Goal: Task Accomplishment & Management: Manage account settings

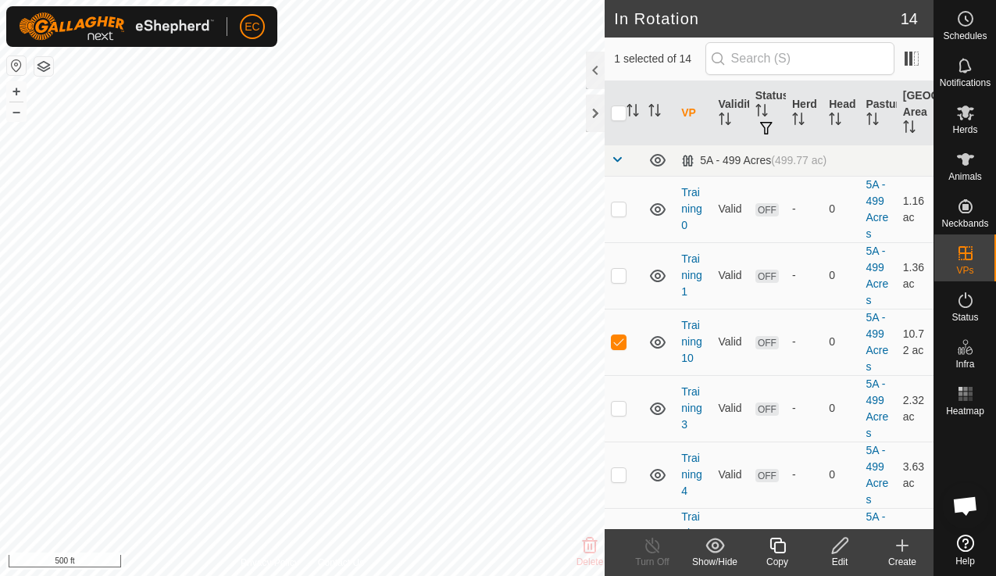
scroll to position [5712, 0]
click at [968, 117] on icon at bounding box center [965, 112] width 19 height 19
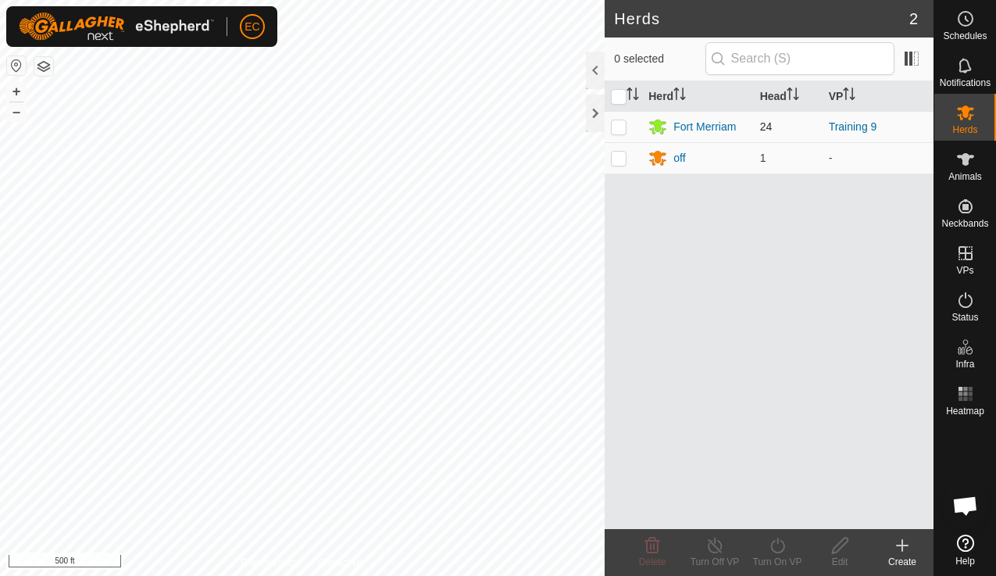
click at [616, 124] on p-checkbox at bounding box center [619, 126] width 16 height 13
checkbox input "true"
click at [774, 555] on div "Turn On VP" at bounding box center [777, 562] width 63 height 14
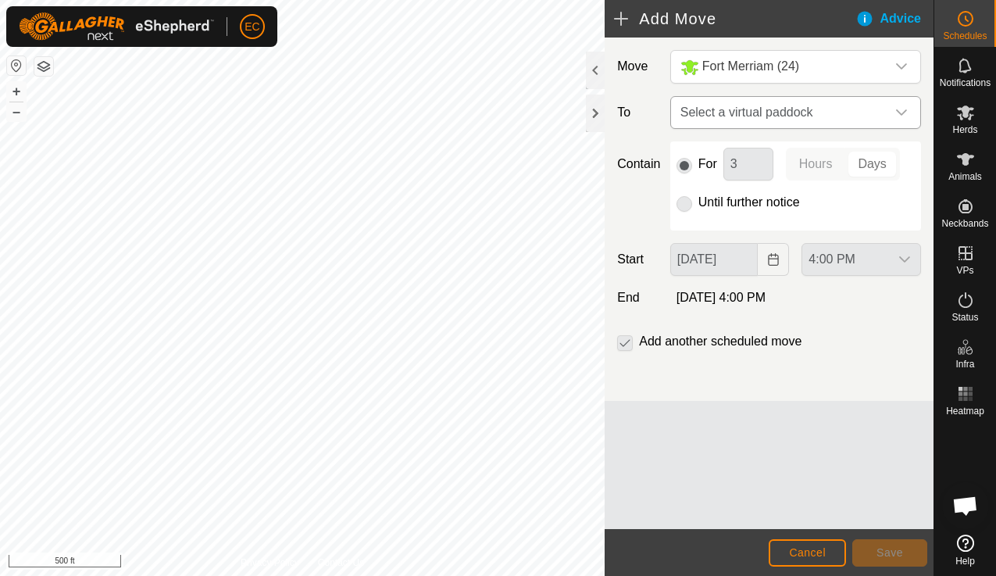
click at [749, 110] on span "Select a virtual paddock" at bounding box center [780, 112] width 212 height 31
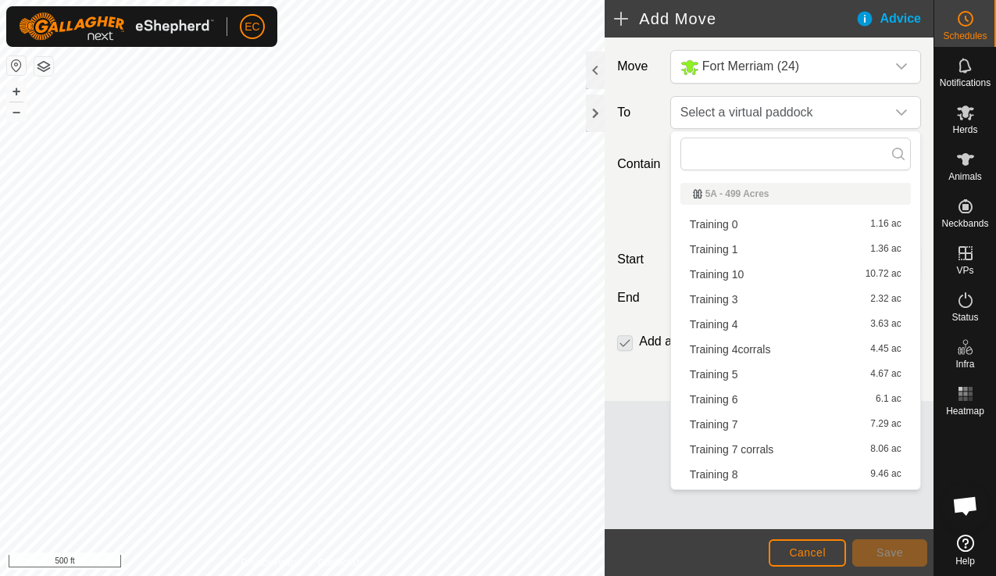
click at [744, 276] on li "Training 10 10.72 ac" at bounding box center [796, 274] width 231 height 23
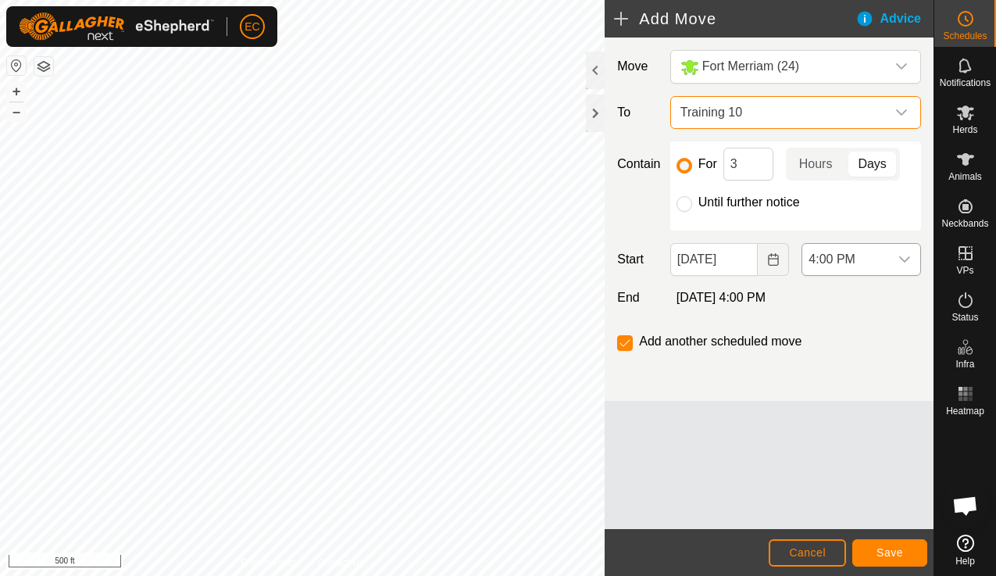
click at [824, 259] on span "4:00 PM" at bounding box center [846, 259] width 87 height 31
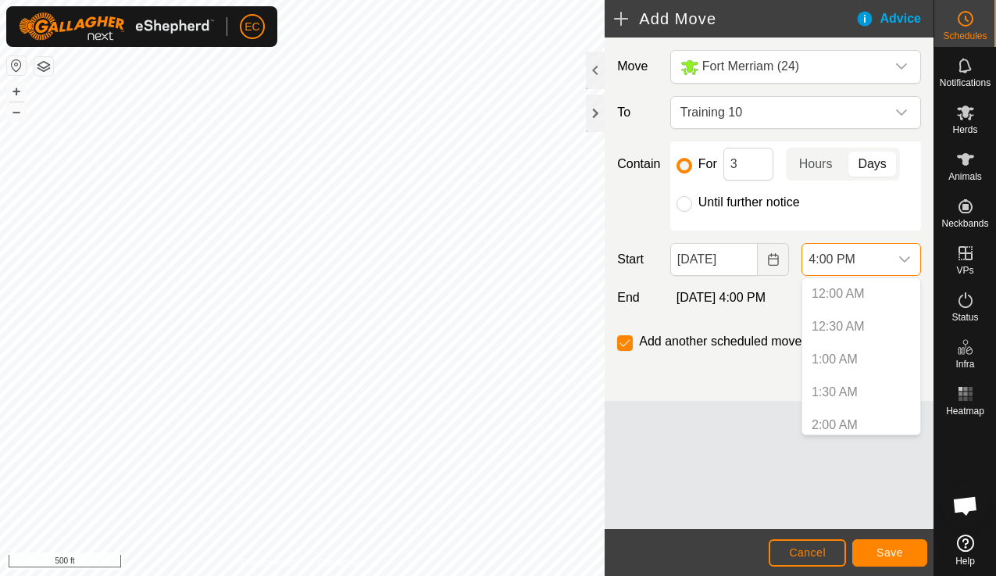
scroll to position [925, 0]
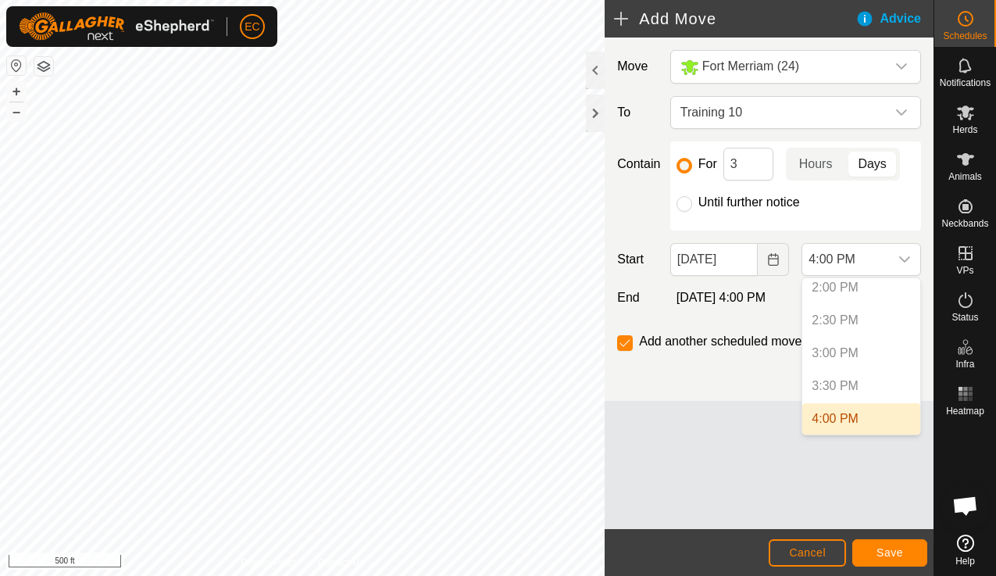
click at [787, 438] on div "Move Fort Merriam (24) To Training 10 Contain For 3 Hours Days Until further no…" at bounding box center [769, 284] width 329 height 492
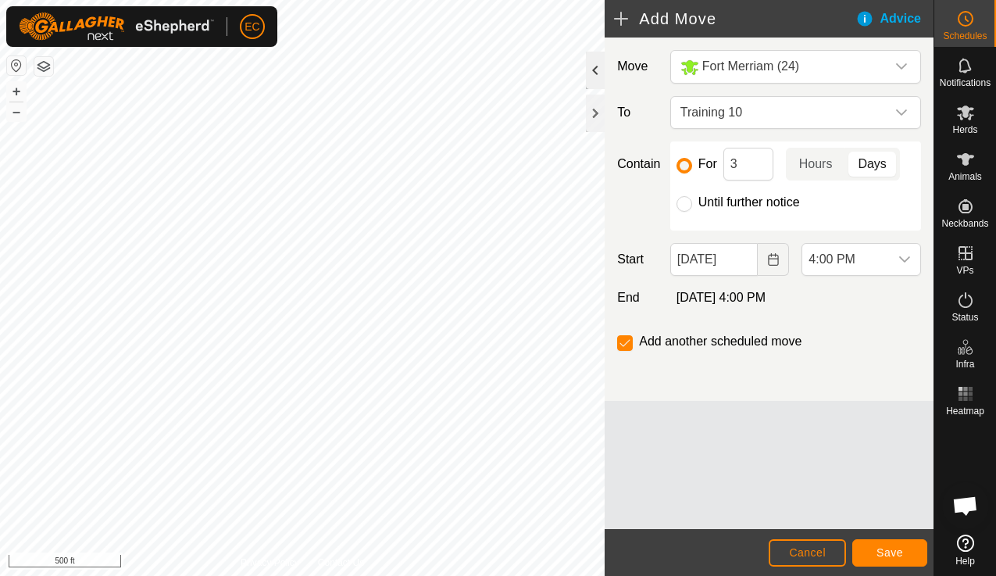
click at [595, 72] on div at bounding box center [595, 71] width 19 height 38
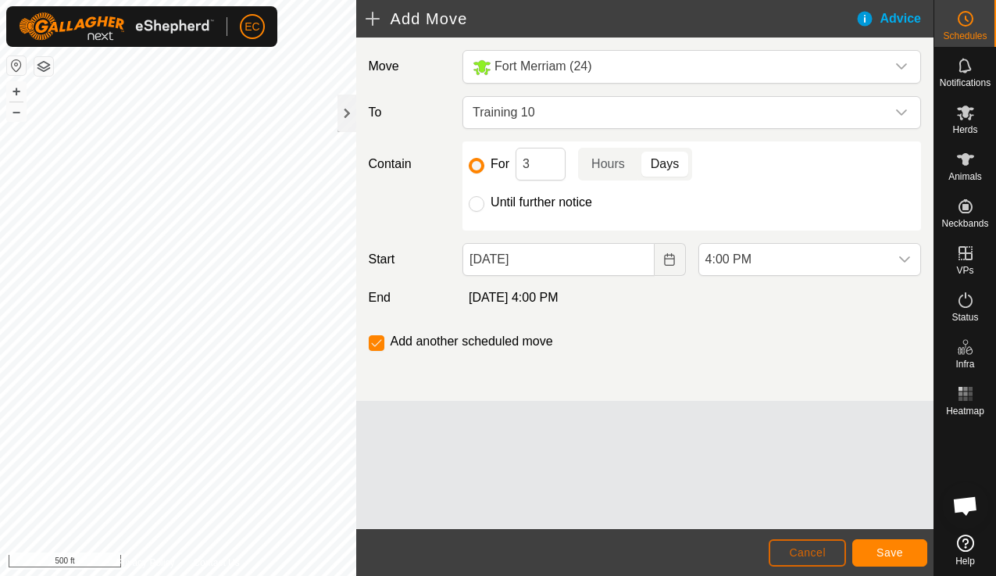
click at [811, 550] on span "Cancel" at bounding box center [807, 552] width 37 height 13
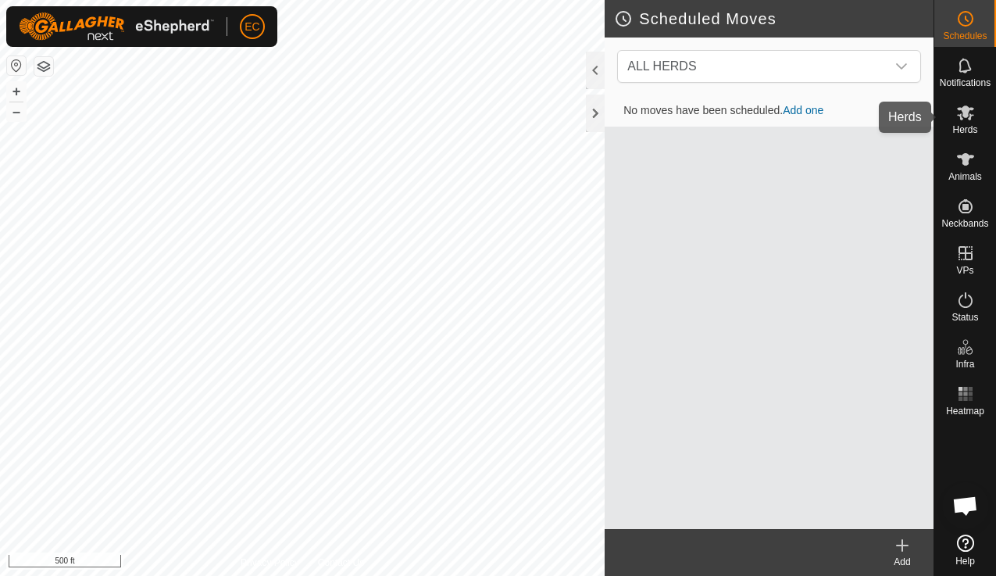
click at [967, 120] on icon at bounding box center [965, 112] width 19 height 19
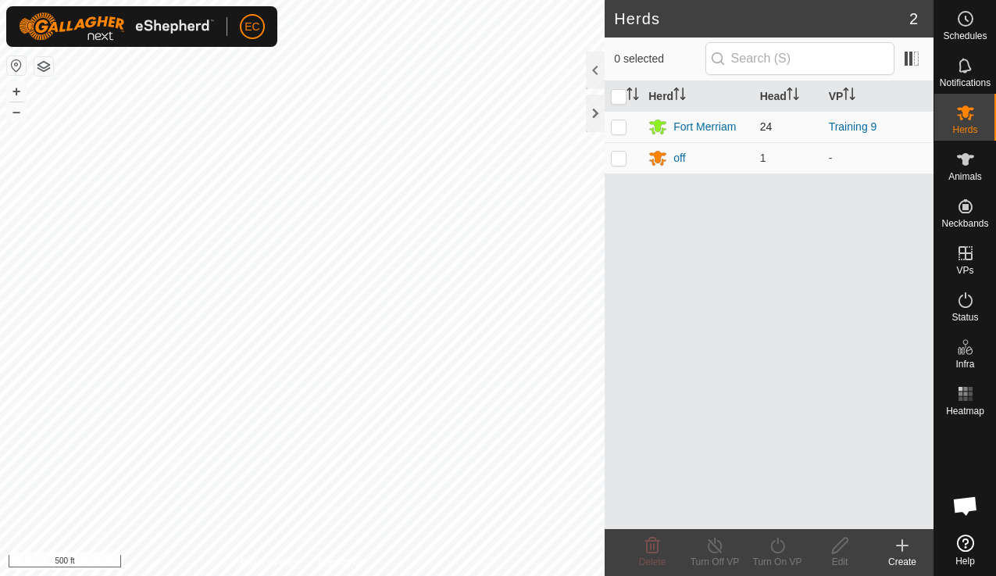
click at [622, 125] on p-checkbox at bounding box center [619, 126] width 16 height 13
checkbox input "true"
click at [778, 559] on div "Turn On VP" at bounding box center [777, 562] width 63 height 14
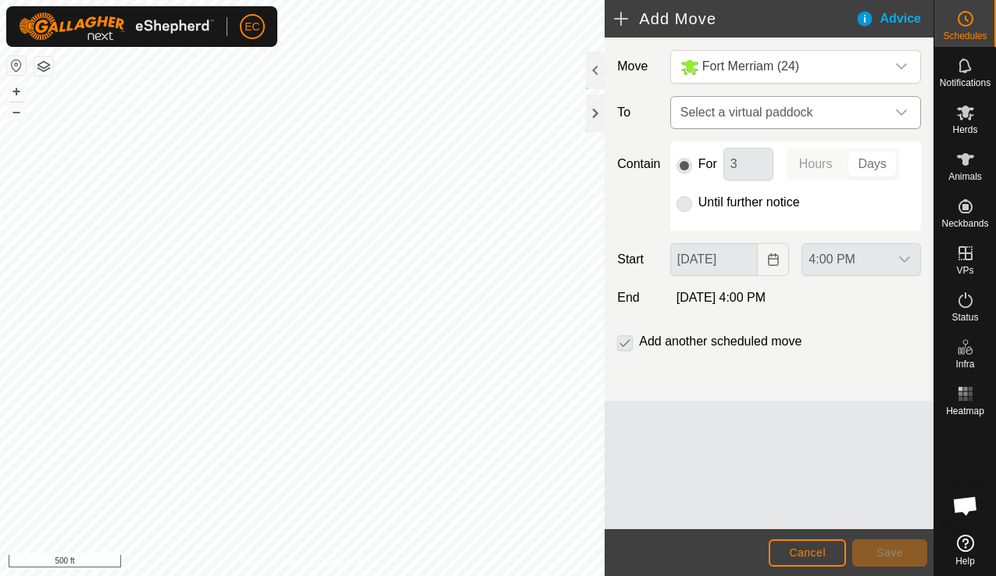
click at [708, 116] on span "Select a virtual paddock" at bounding box center [780, 112] width 212 height 31
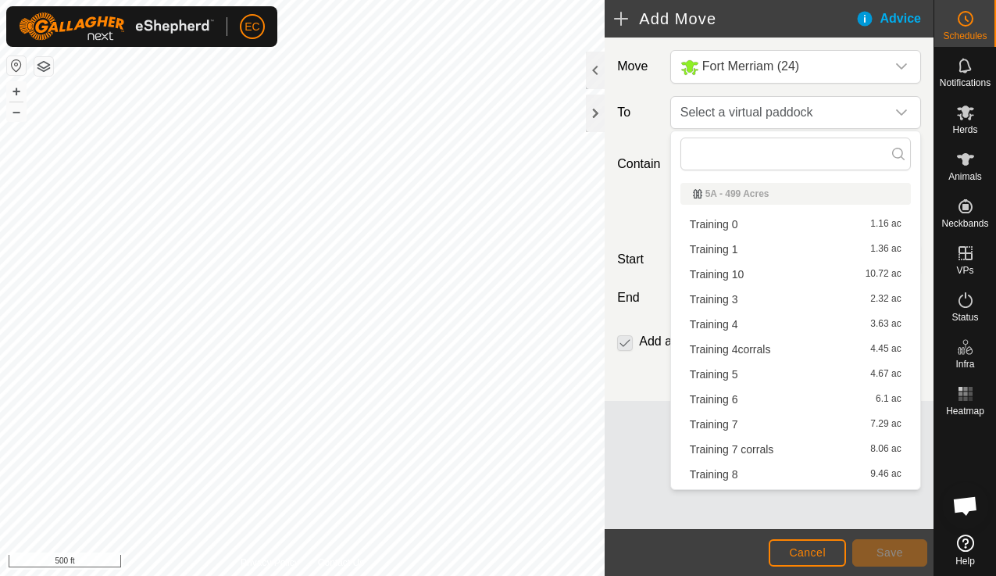
click at [713, 275] on li "Training 10 10.72 ac" at bounding box center [796, 274] width 231 height 23
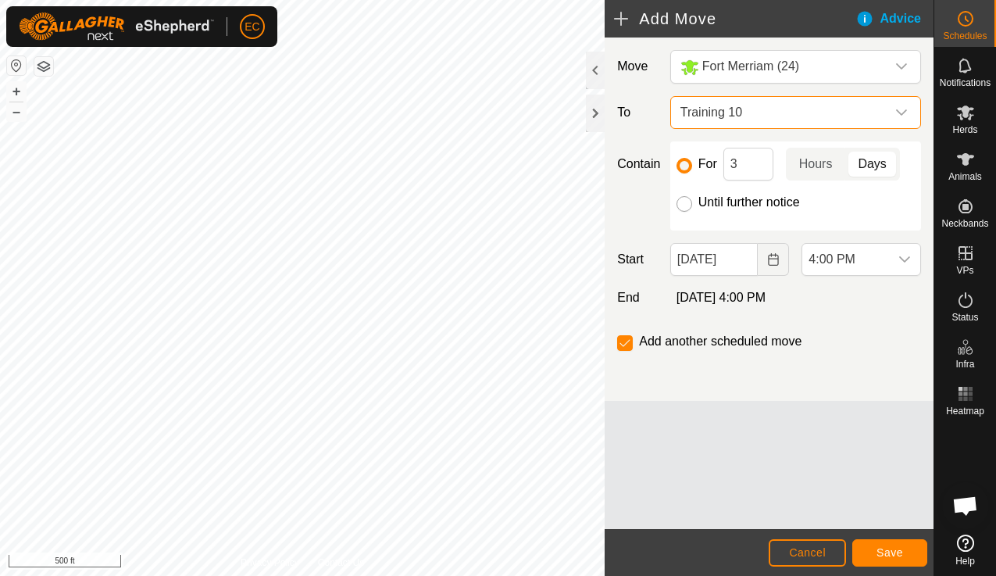
click at [682, 206] on input "Until further notice" at bounding box center [685, 204] width 16 height 16
radio input "true"
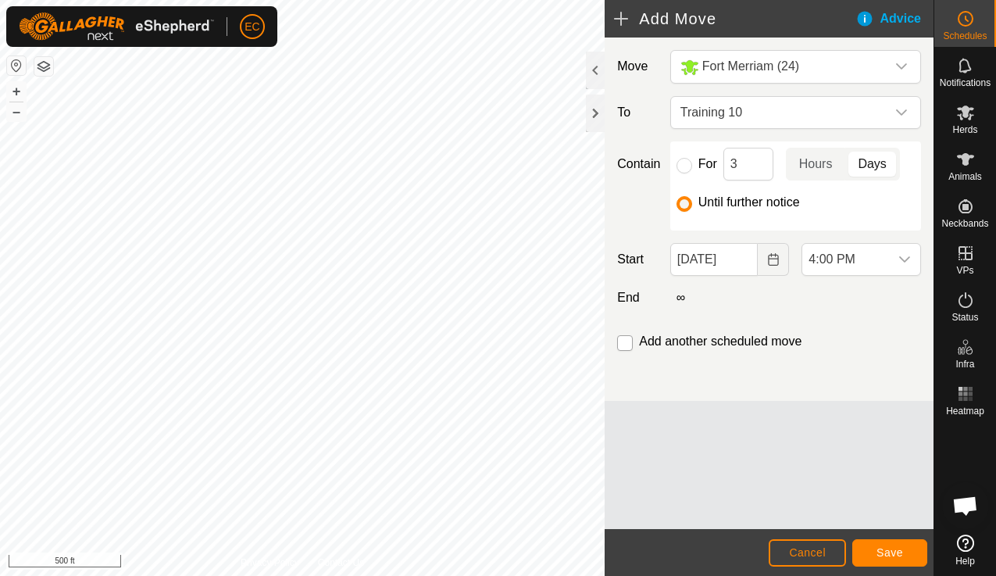
click at [627, 343] on input "checkbox" at bounding box center [625, 343] width 16 height 16
checkbox input "true"
click at [883, 552] on span "Save" at bounding box center [890, 552] width 27 height 13
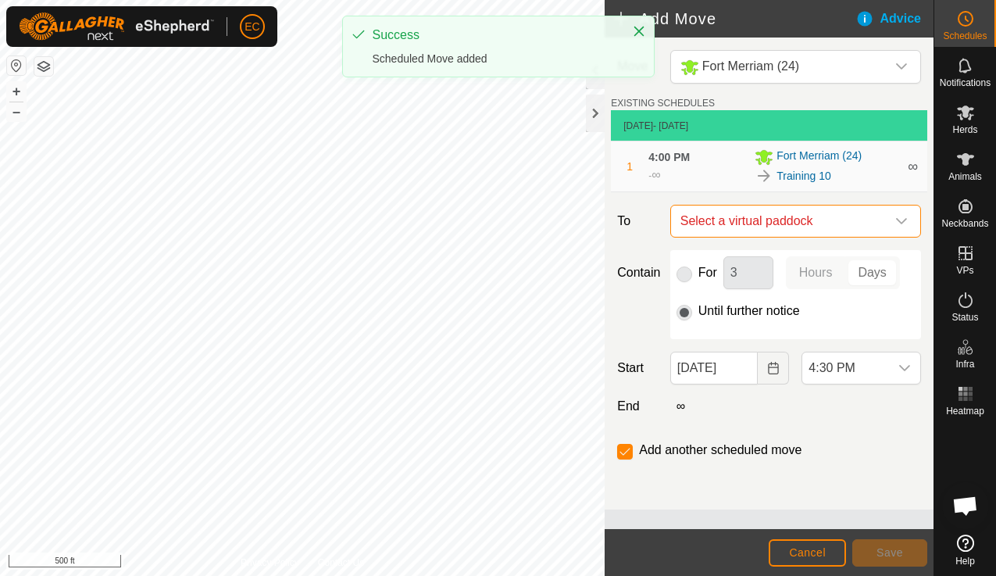
click at [849, 222] on span "Select a virtual paddock" at bounding box center [780, 221] width 212 height 31
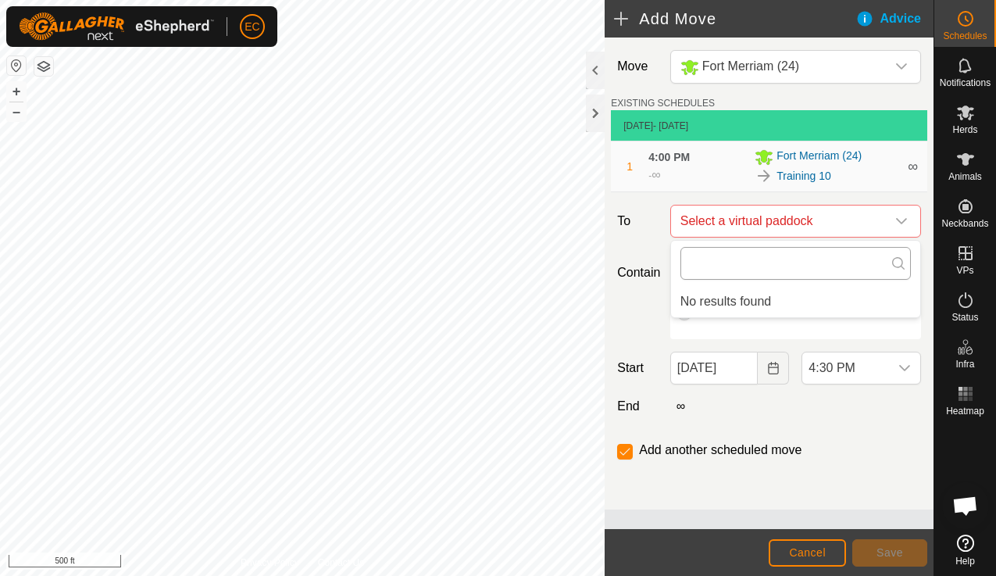
click at [831, 266] on input "text" at bounding box center [796, 263] width 231 height 33
click at [820, 262] on input "10" at bounding box center [796, 263] width 231 height 33
type input "10"
click at [899, 265] on icon at bounding box center [898, 263] width 13 height 13
click at [849, 242] on div "10" at bounding box center [795, 263] width 249 height 45
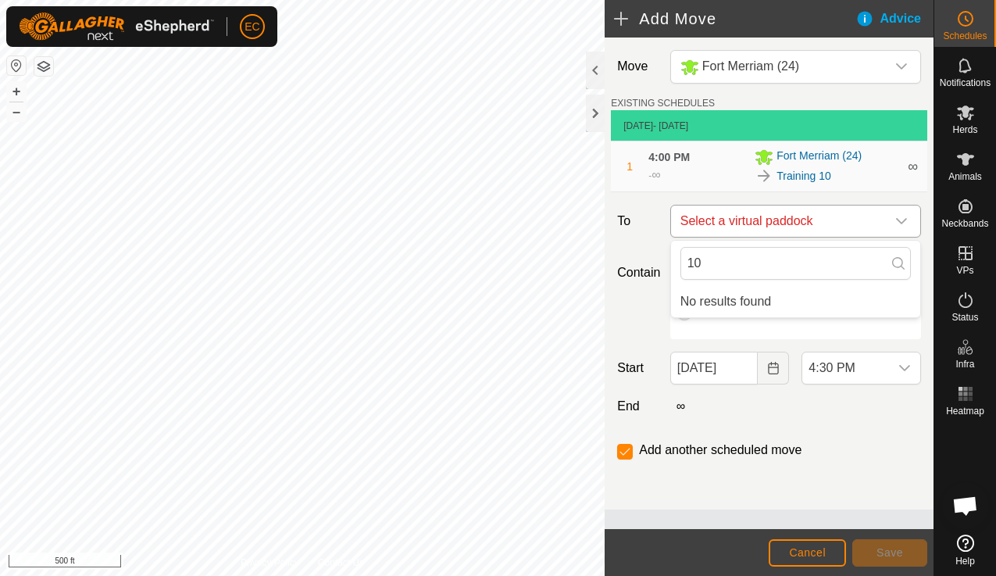
click at [832, 211] on span "Select a virtual paddock" at bounding box center [780, 221] width 212 height 31
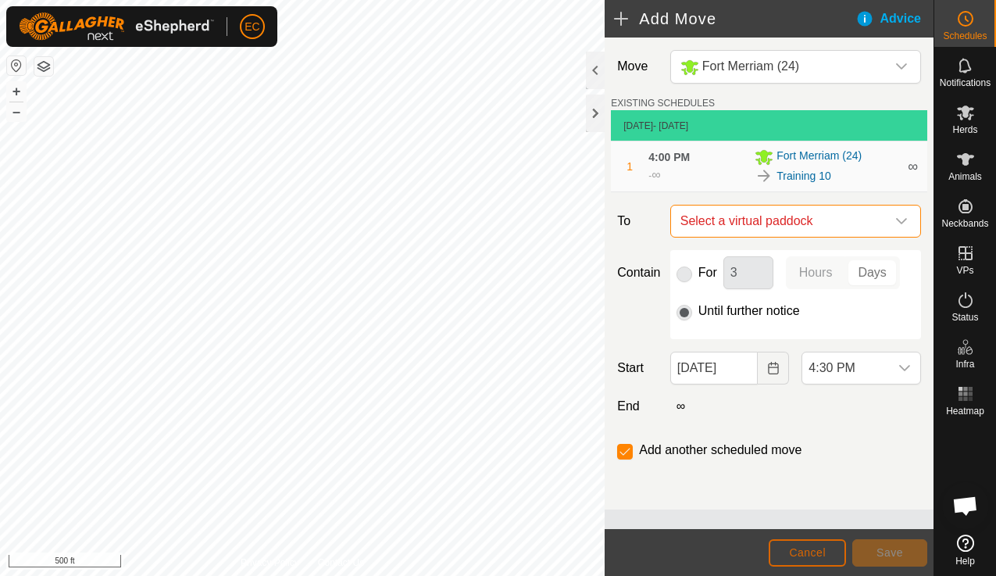
click at [810, 552] on span "Cancel" at bounding box center [807, 552] width 37 height 13
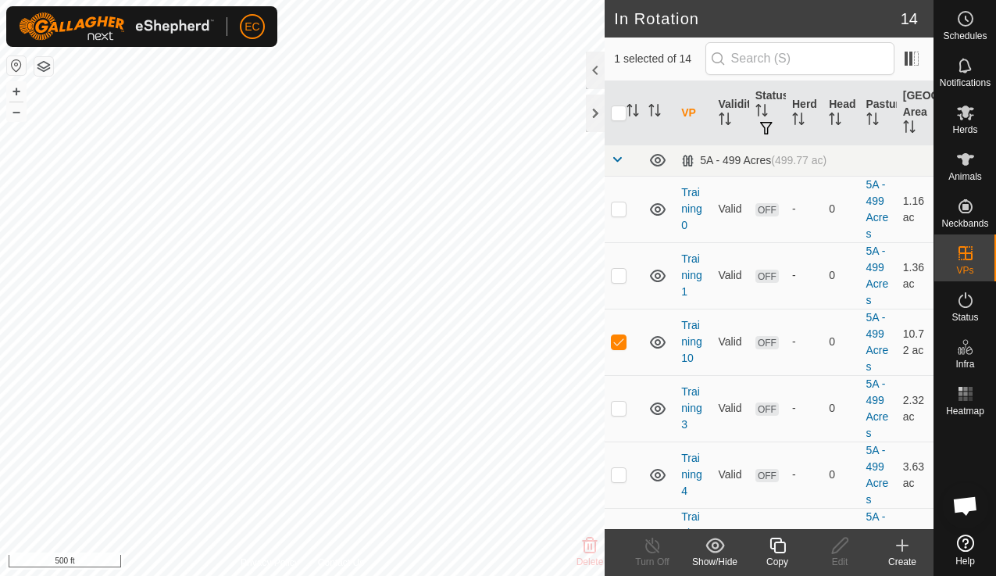
click at [778, 552] on icon at bounding box center [778, 546] width 16 height 16
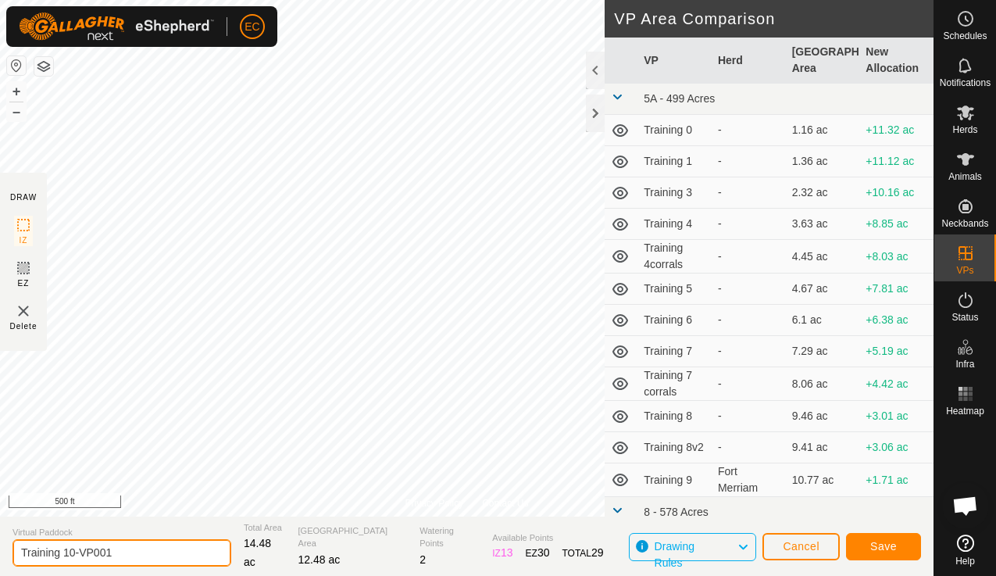
click at [151, 549] on input "Training 10-VP001" at bounding box center [122, 552] width 219 height 27
drag, startPoint x: 129, startPoint y: 549, endPoint x: 71, endPoint y: 552, distance: 57.9
click at [71, 552] on input "Training 10-VP001" at bounding box center [122, 552] width 219 height 27
type input "Training 11"
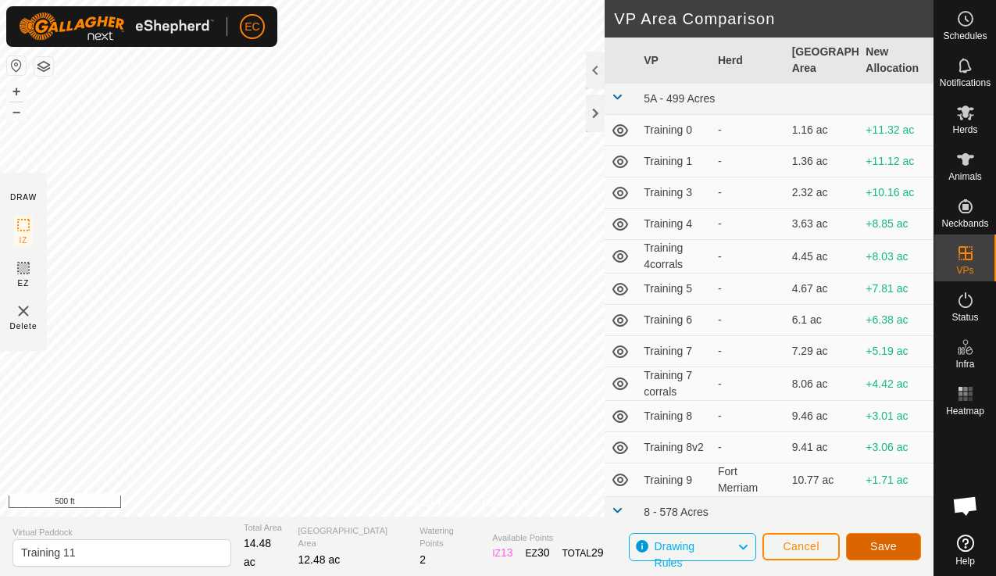
click at [902, 549] on button "Save" at bounding box center [883, 546] width 75 height 27
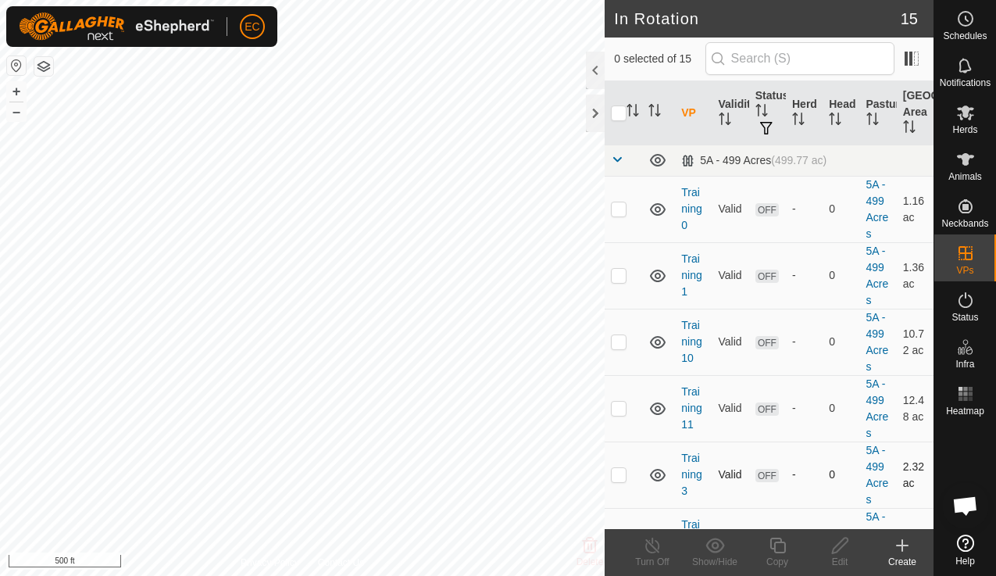
checkbox input "true"
click at [776, 549] on icon at bounding box center [778, 545] width 20 height 19
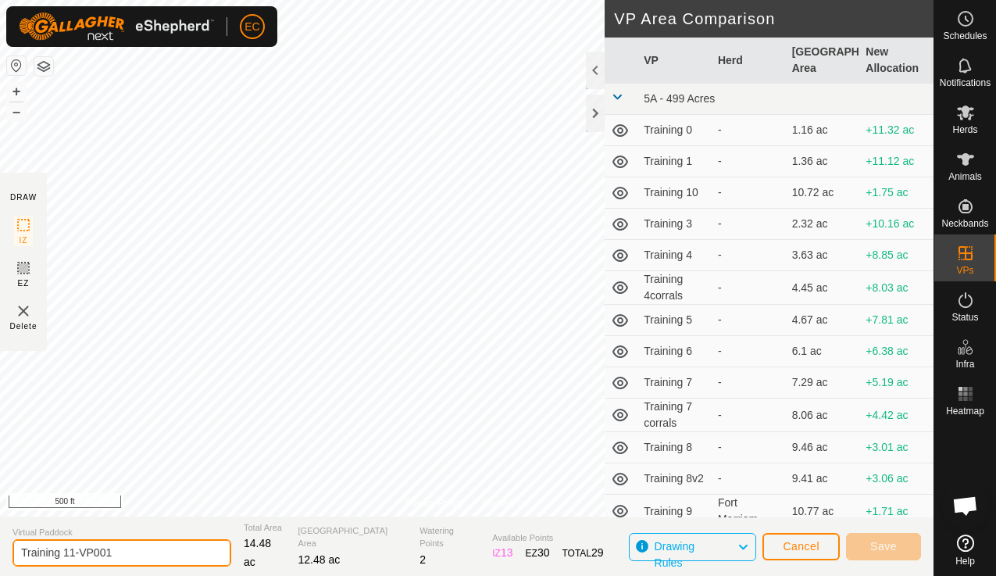
click at [131, 559] on input "Training 11-VP001" at bounding box center [122, 552] width 219 height 27
drag, startPoint x: 127, startPoint y: 552, endPoint x: 70, endPoint y: 555, distance: 57.9
click at [70, 555] on input "Training 11-VP001" at bounding box center [122, 552] width 219 height 27
type input "Training 12"
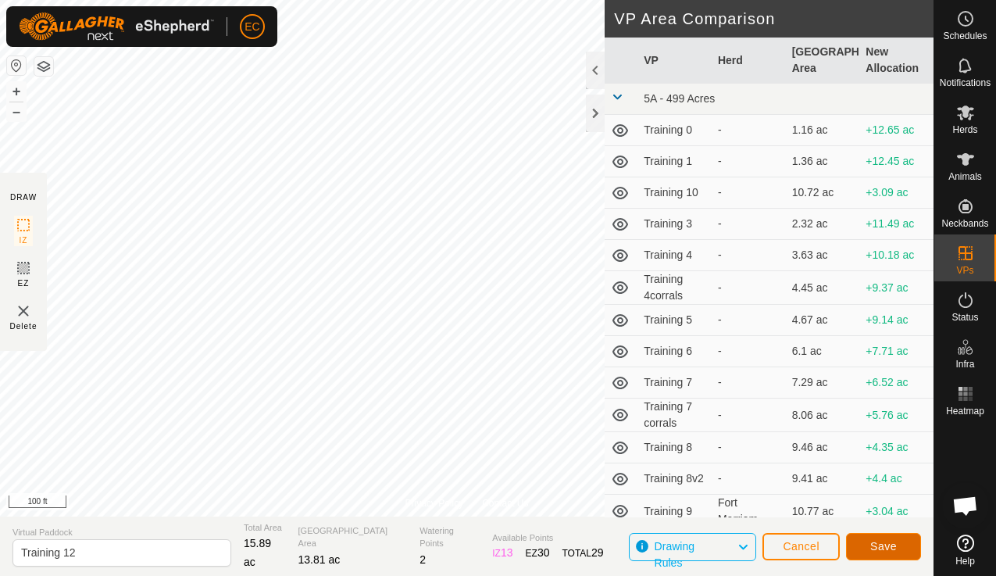
click at [878, 546] on span "Save" at bounding box center [884, 546] width 27 height 13
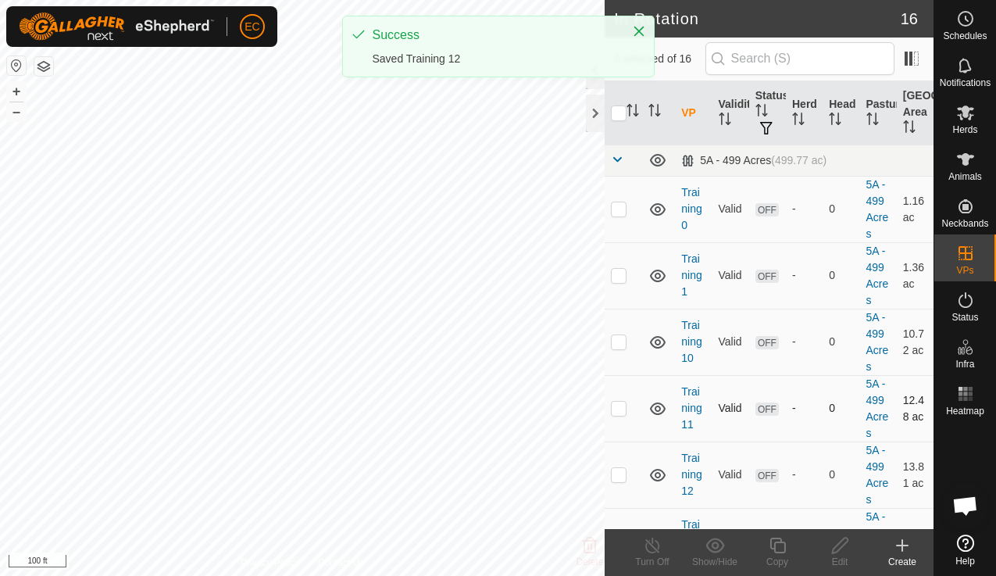
checkbox input "true"
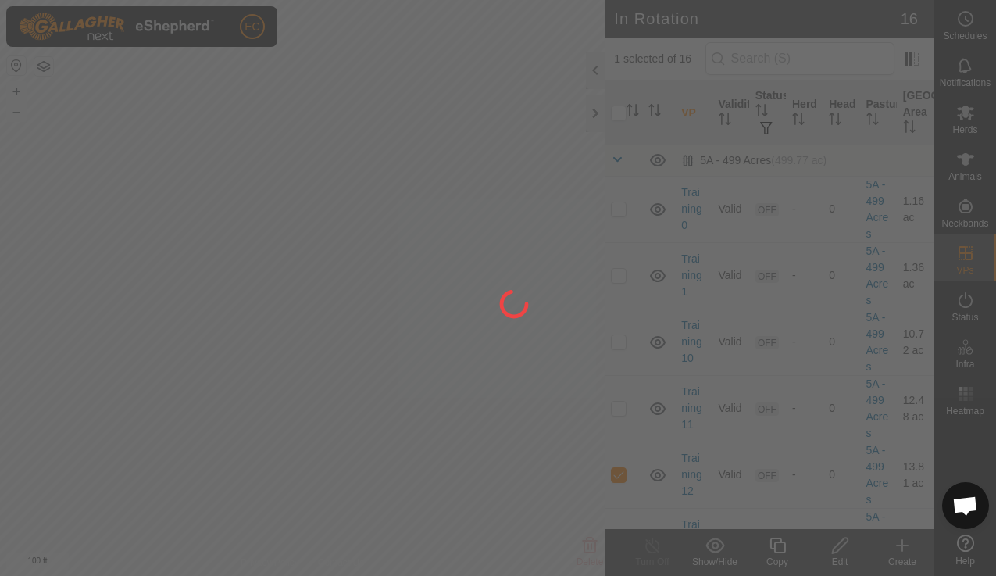
click at [780, 547] on div at bounding box center [498, 288] width 996 height 576
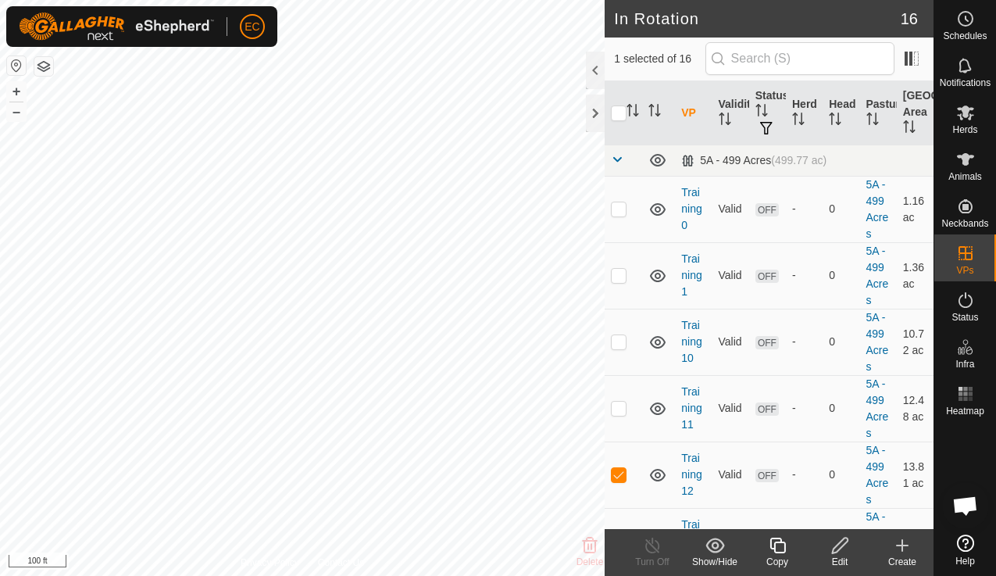
click at [781, 551] on icon at bounding box center [778, 545] width 20 height 19
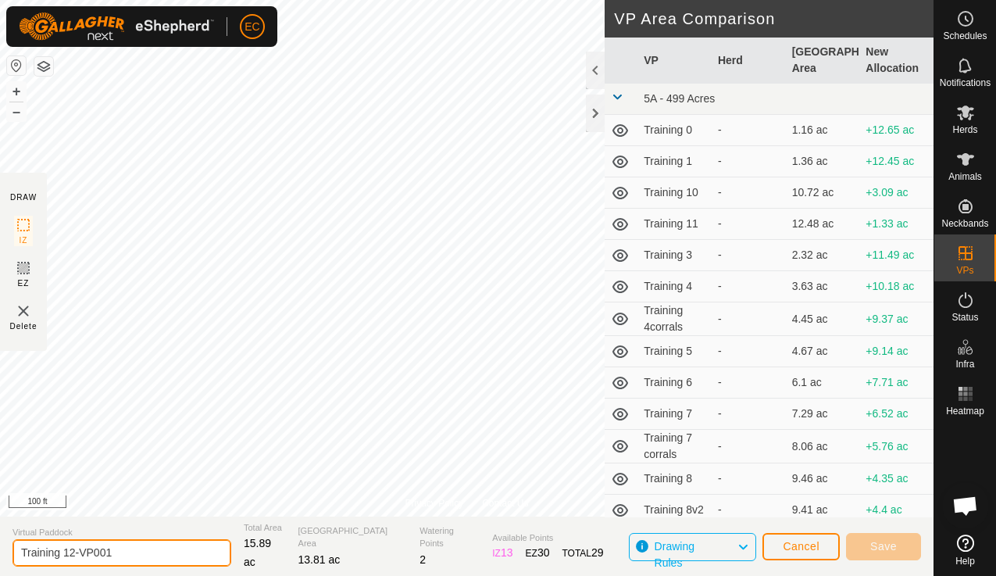
click at [142, 559] on input "Training 12-VP001" at bounding box center [122, 552] width 219 height 27
type input "Training 13"
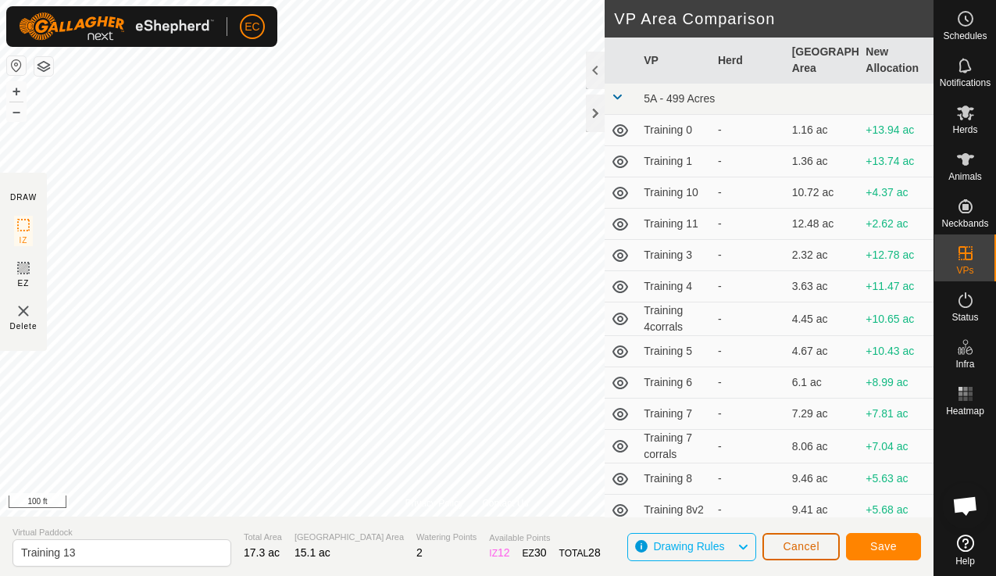
click at [812, 552] on button "Cancel" at bounding box center [801, 546] width 77 height 27
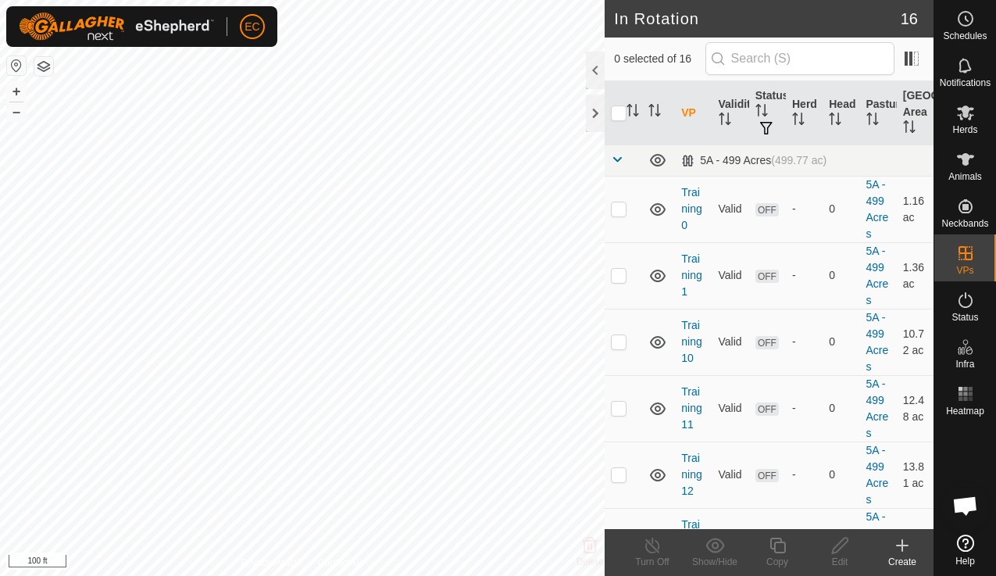
checkbox input "true"
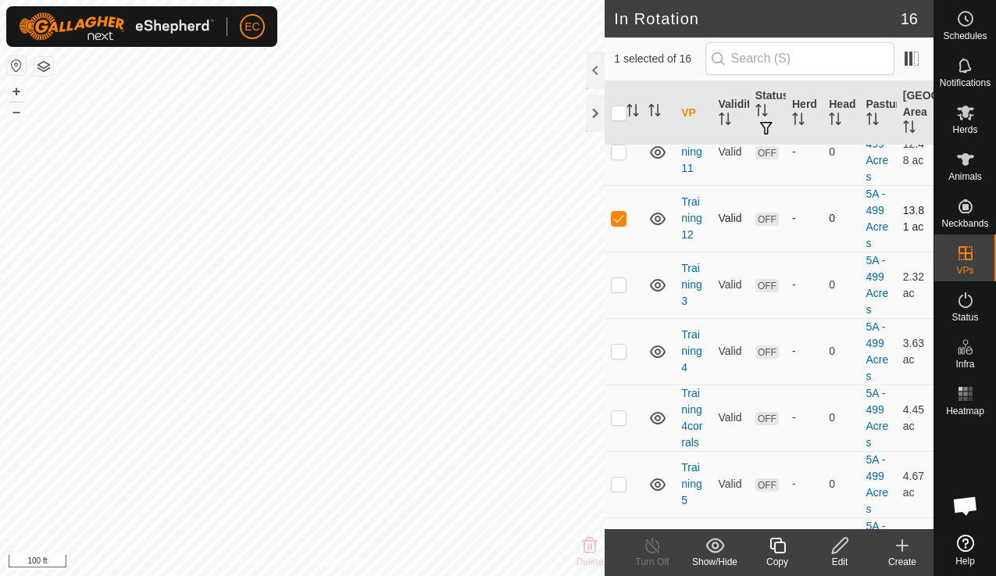
scroll to position [197, 0]
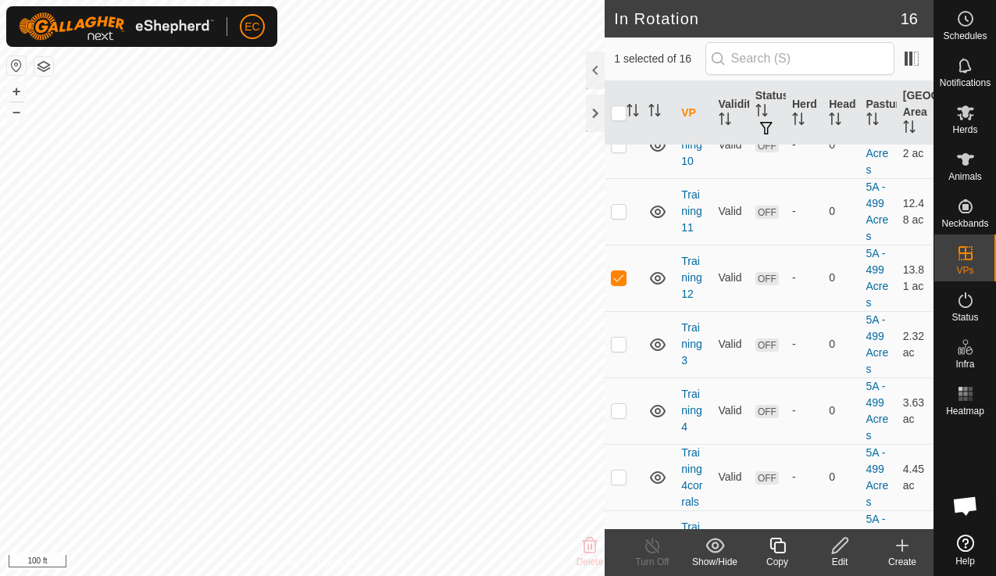
click at [777, 542] on icon at bounding box center [778, 546] width 16 height 16
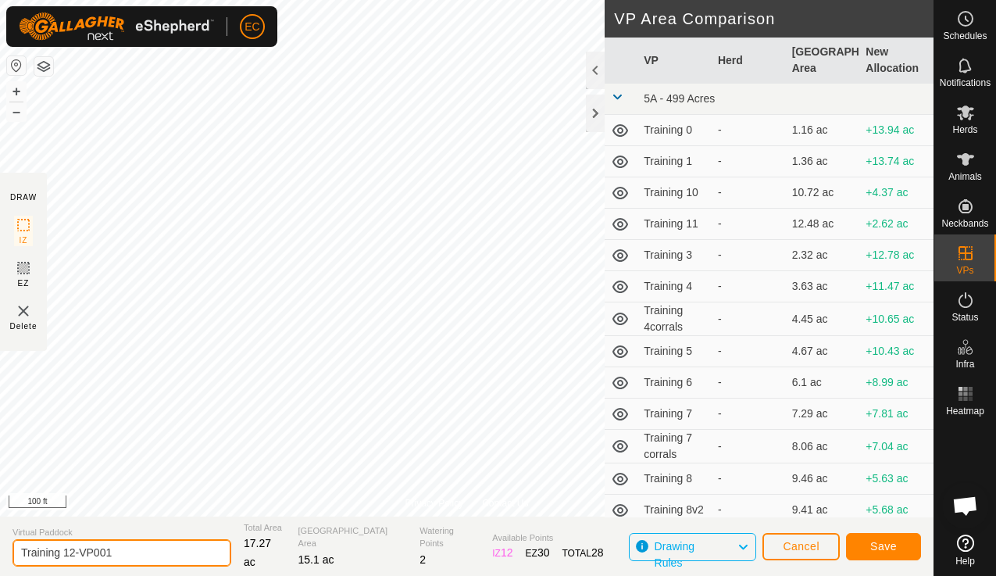
click at [147, 545] on input "Training 12-VP001" at bounding box center [122, 552] width 219 height 27
drag, startPoint x: 134, startPoint y: 556, endPoint x: 71, endPoint y: 556, distance: 63.3
click at [71, 556] on input "Training 12-VP001" at bounding box center [122, 552] width 219 height 27
type input "Training 13"
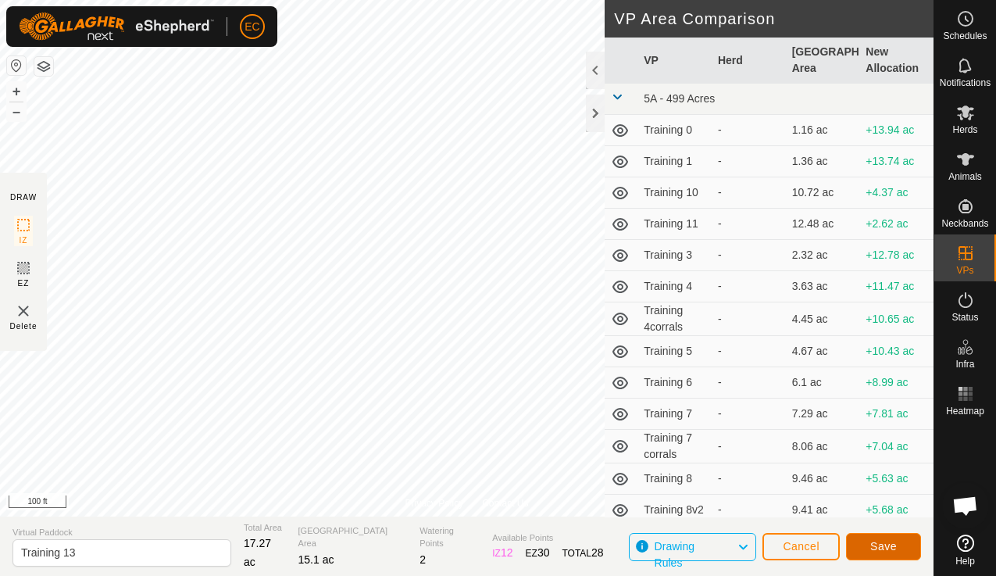
click at [910, 554] on button "Save" at bounding box center [883, 546] width 75 height 27
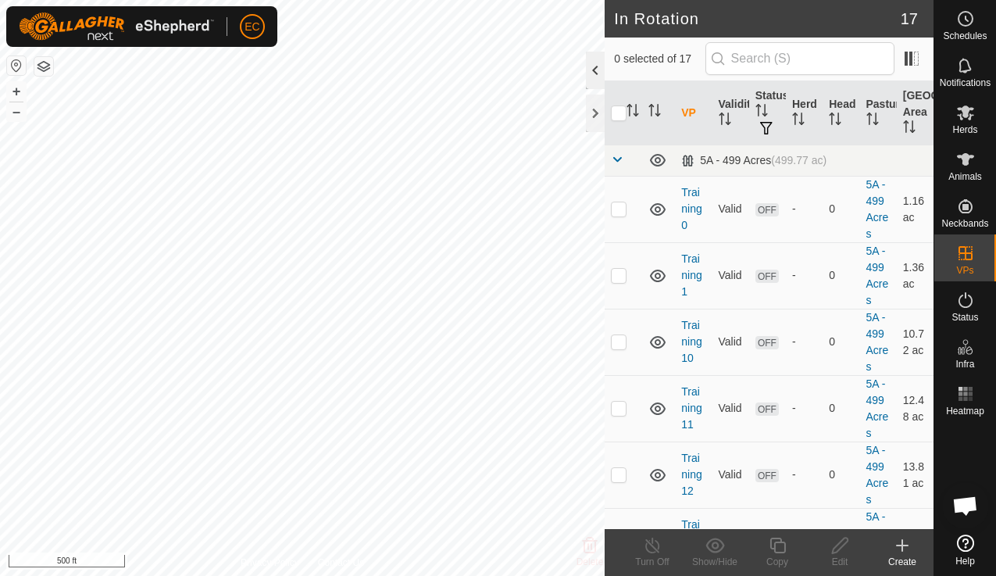
click at [594, 66] on div at bounding box center [595, 71] width 19 height 38
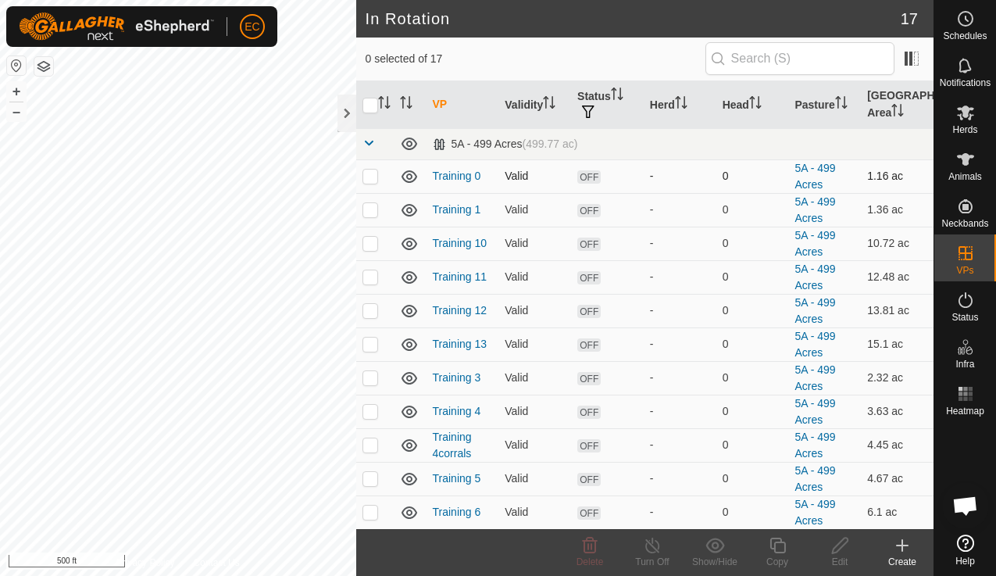
click at [373, 177] on p-checkbox at bounding box center [371, 176] width 16 height 13
checkbox input "true"
click at [374, 212] on p-checkbox at bounding box center [371, 209] width 16 height 13
checkbox input "true"
click at [374, 238] on p-checkbox at bounding box center [371, 243] width 16 height 13
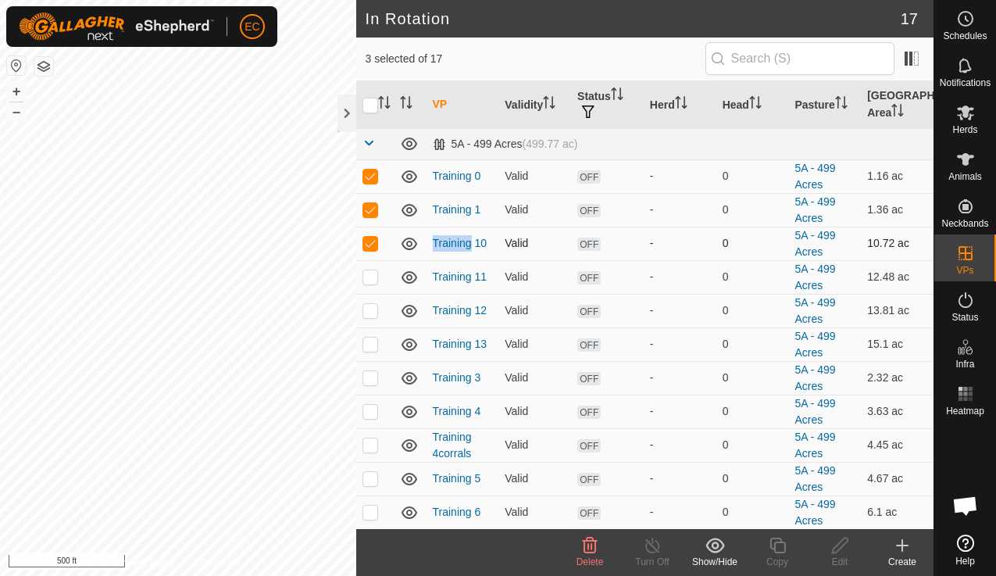
click at [374, 238] on p-checkbox at bounding box center [371, 243] width 16 height 13
checkbox input "false"
click at [370, 381] on p-checkbox at bounding box center [371, 377] width 16 height 13
checkbox input "true"
click at [370, 405] on p-checkbox at bounding box center [371, 411] width 16 height 13
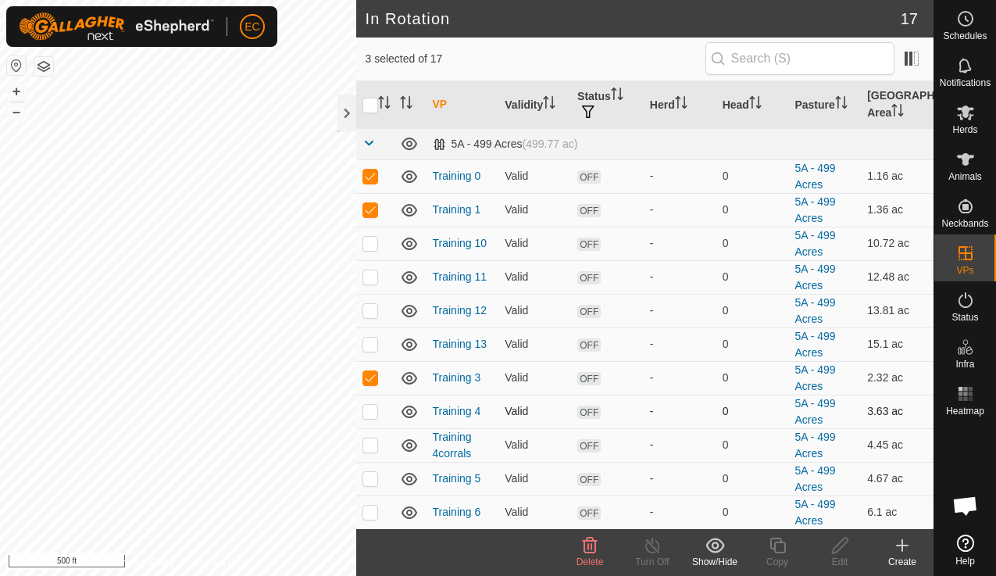
checkbox input "true"
click at [369, 448] on p-checkbox at bounding box center [371, 444] width 16 height 13
checkbox input "true"
click at [370, 481] on p-checkbox at bounding box center [371, 478] width 16 height 13
checkbox input "true"
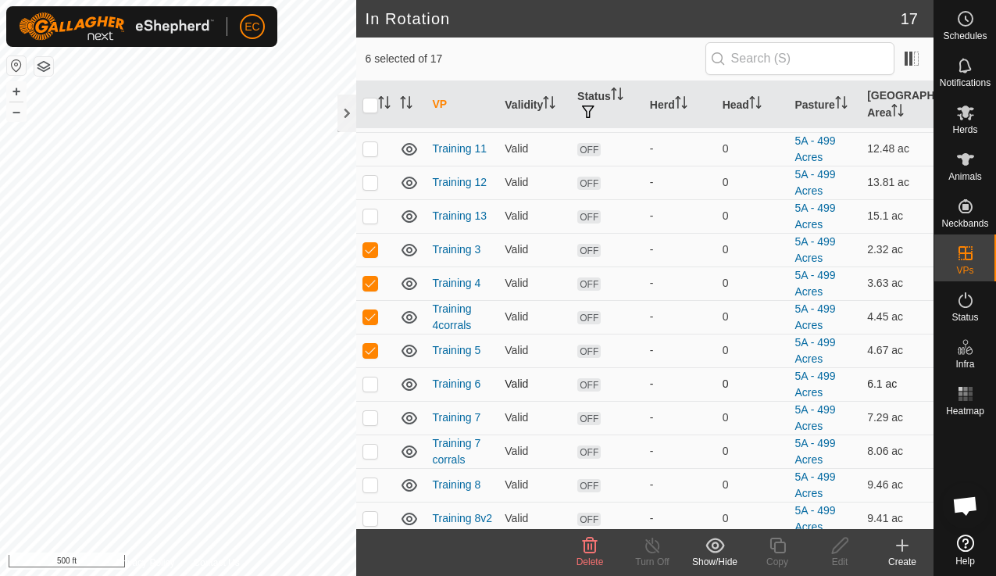
scroll to position [130, 0]
click at [370, 381] on p-checkbox at bounding box center [371, 382] width 16 height 13
checkbox input "true"
click at [370, 415] on p-checkbox at bounding box center [371, 415] width 16 height 13
checkbox input "true"
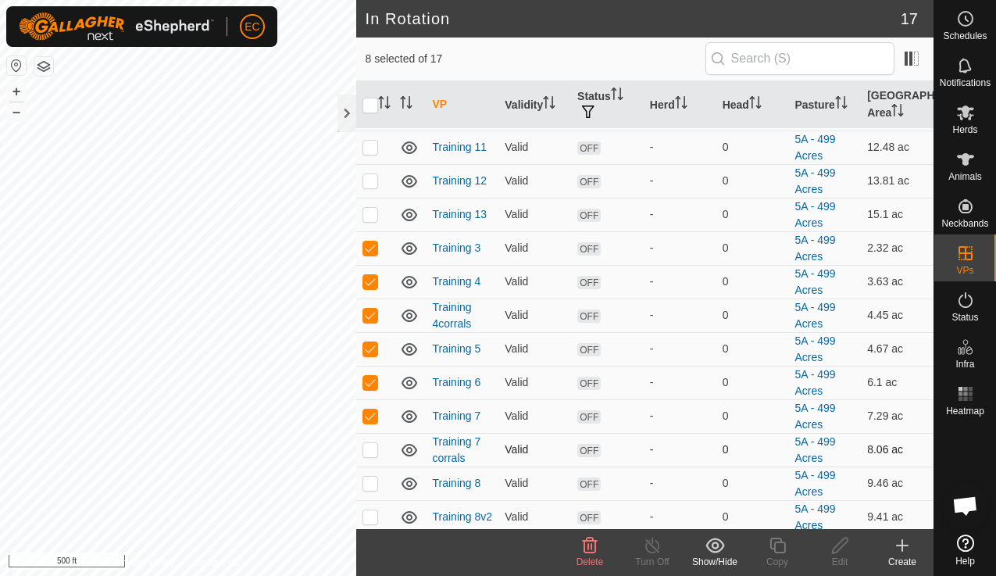
click at [370, 443] on p-tablecheckbox at bounding box center [371, 449] width 16 height 13
checkbox input "true"
click at [371, 479] on p-checkbox at bounding box center [371, 483] width 16 height 13
checkbox input "true"
click at [716, 550] on icon at bounding box center [716, 545] width 20 height 19
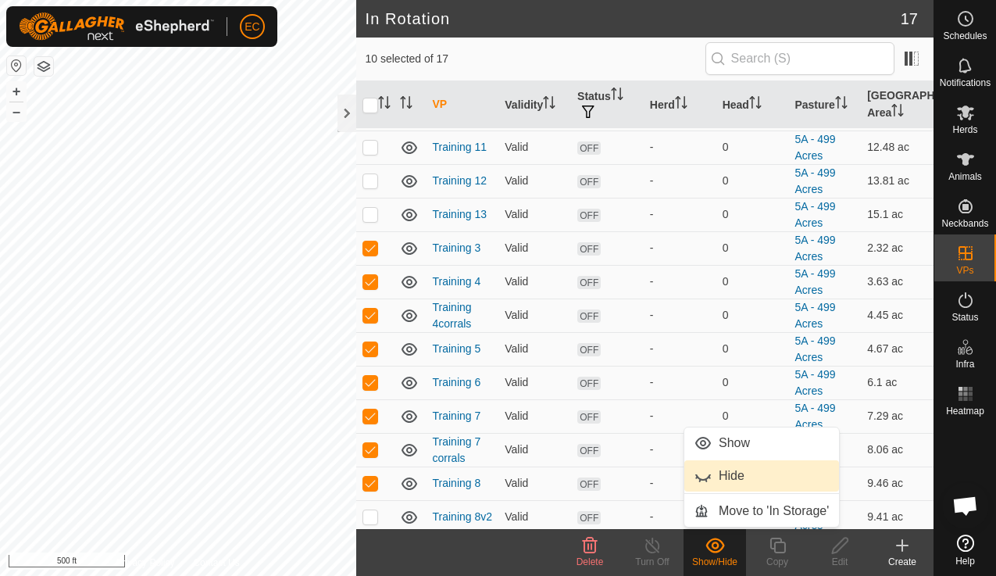
click at [717, 477] on link "Hide" at bounding box center [762, 475] width 155 height 31
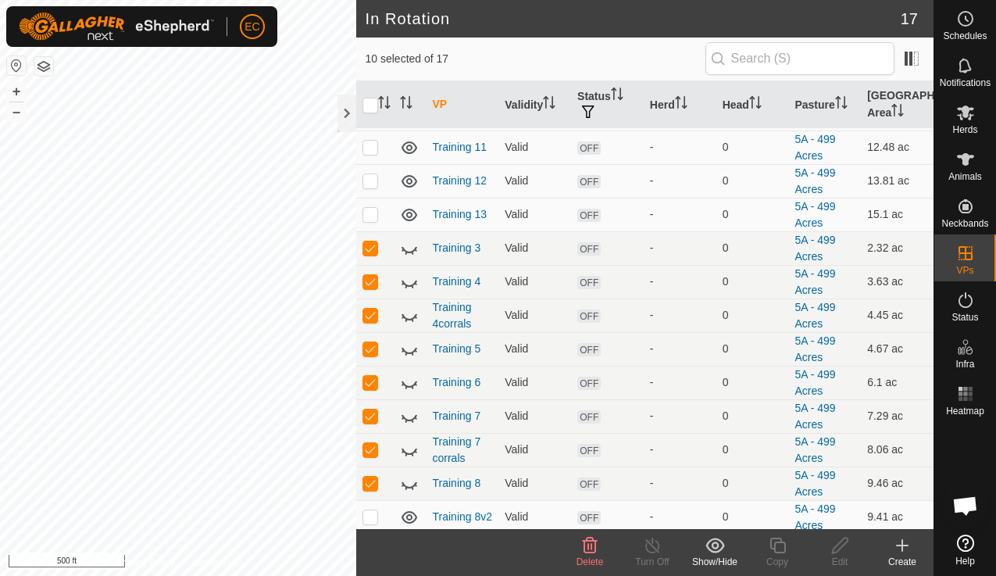
click at [715, 551] on icon at bounding box center [715, 545] width 19 height 15
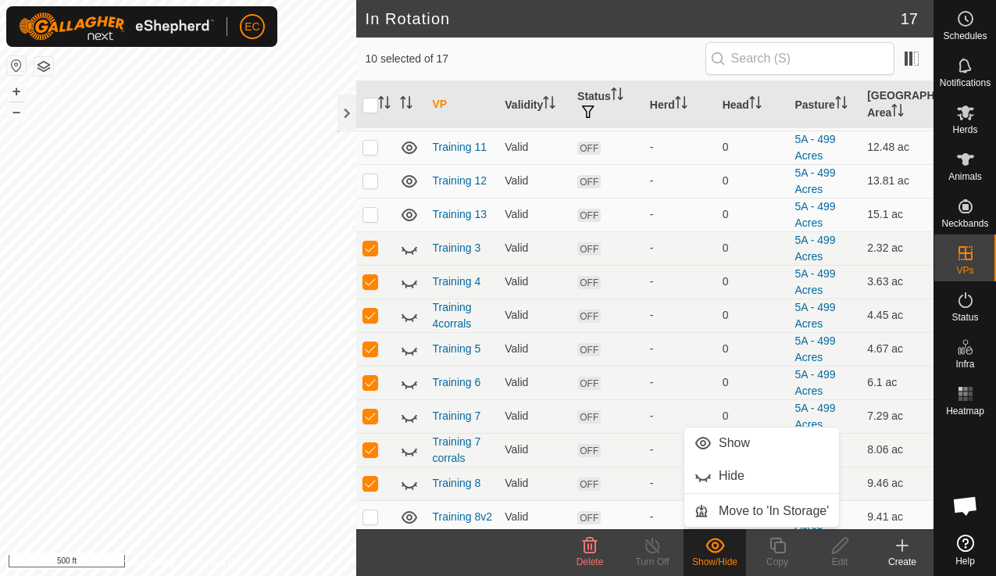
click at [545, 47] on div "10 selected of 17" at bounding box center [646, 58] width 560 height 33
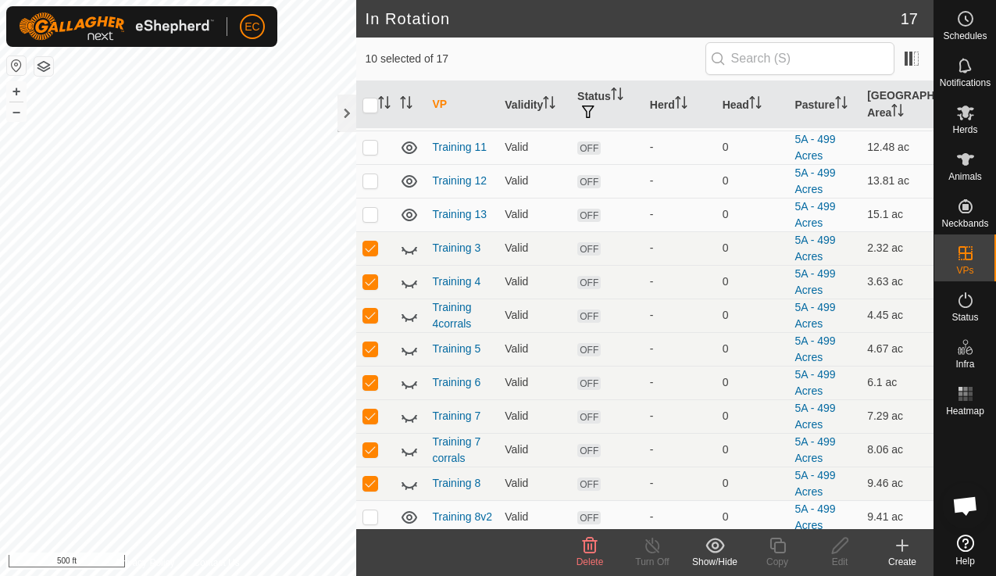
click at [595, 545] on icon at bounding box center [590, 546] width 15 height 16
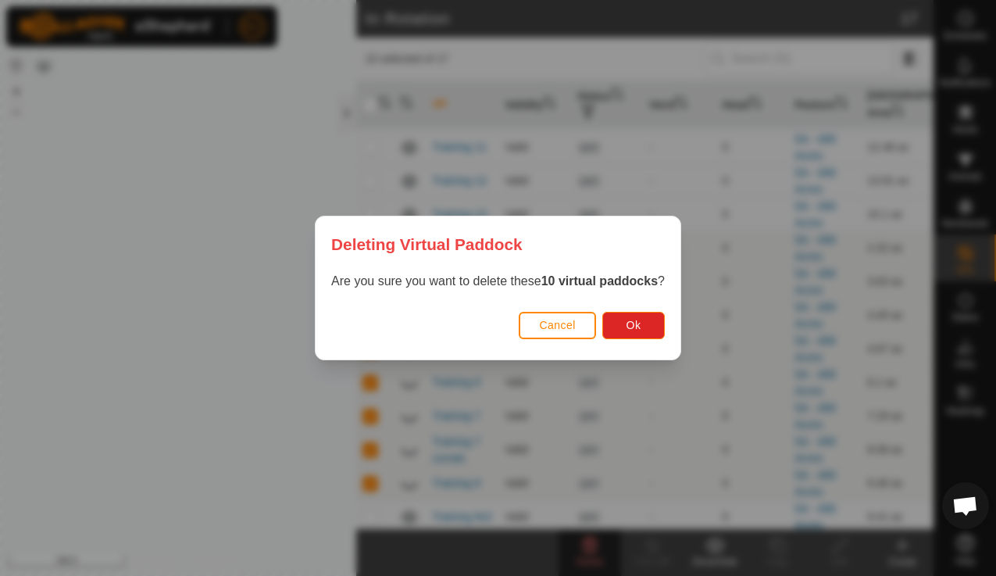
click at [569, 323] on span "Cancel" at bounding box center [557, 325] width 37 height 13
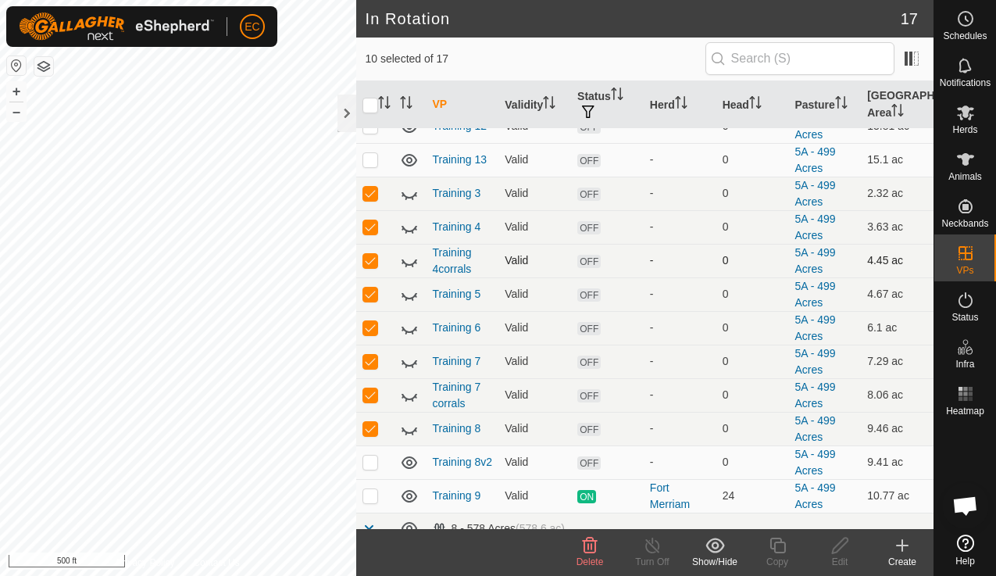
scroll to position [183, 0]
click at [586, 549] on icon at bounding box center [590, 545] width 19 height 19
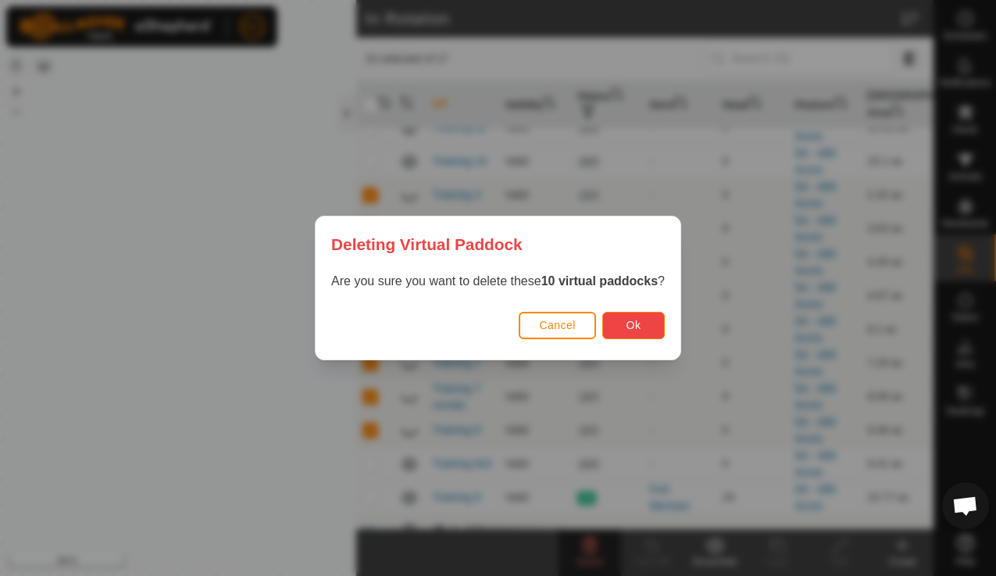
click at [634, 323] on span "Ok" at bounding box center [634, 325] width 15 height 13
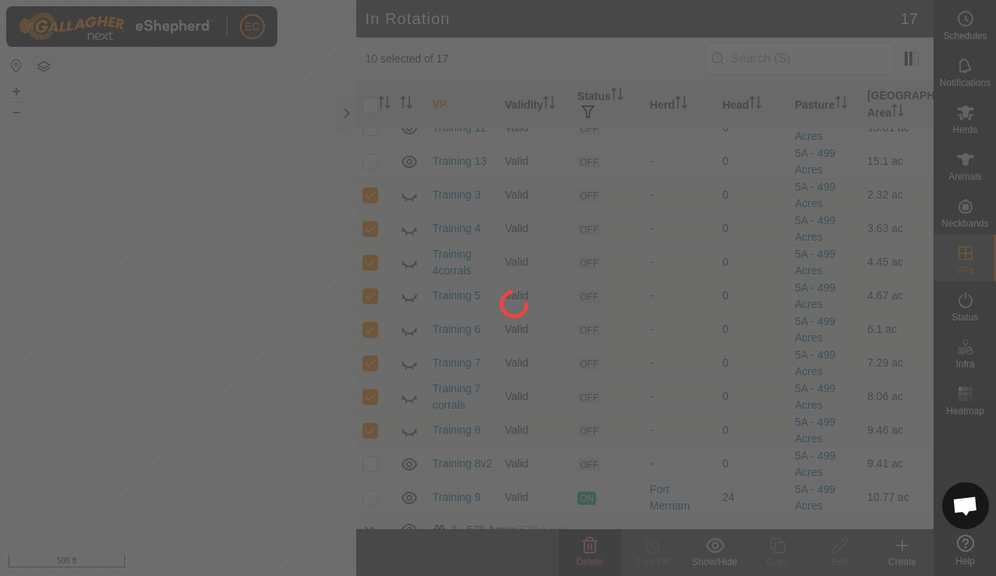
checkbox input "false"
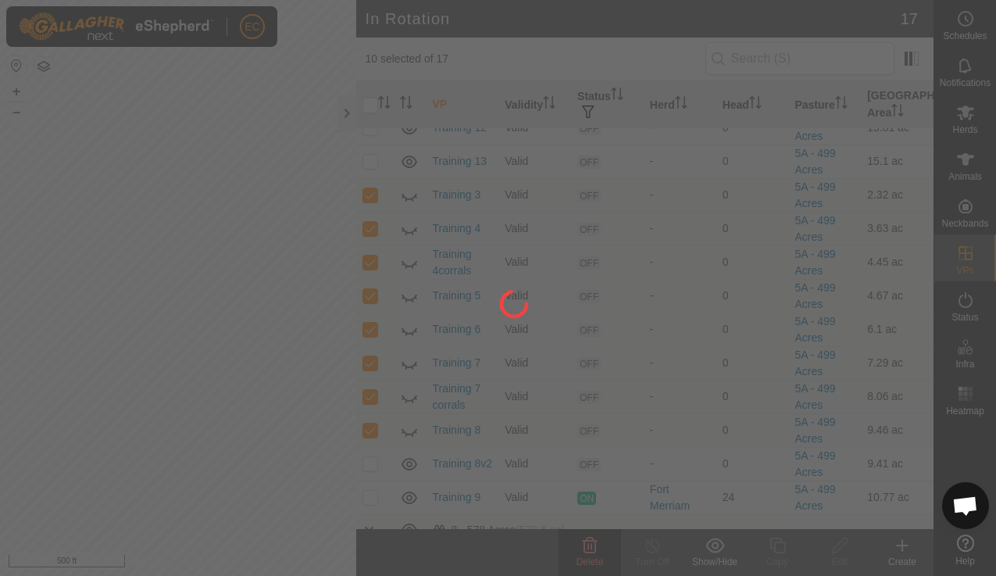
checkbox input "false"
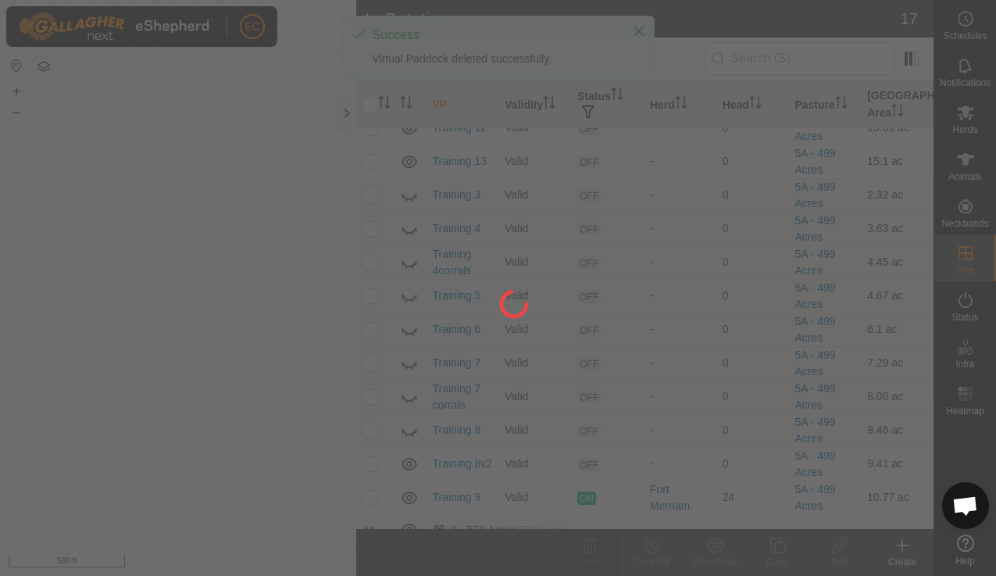
scroll to position [0, 0]
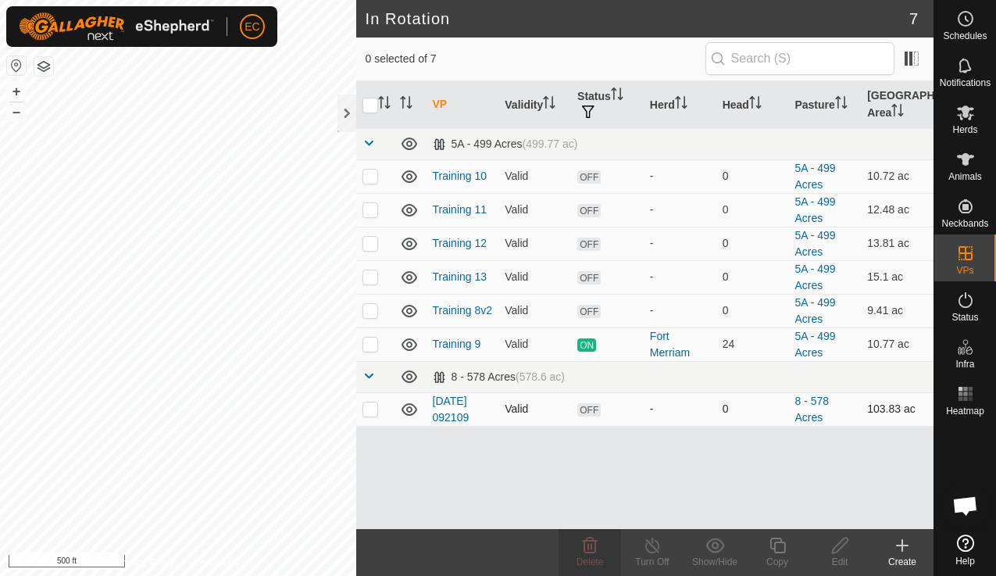
click at [370, 412] on p-checkbox at bounding box center [371, 408] width 16 height 13
checkbox input "true"
click at [370, 409] on p-checkbox at bounding box center [371, 408] width 16 height 13
click at [583, 558] on span "Delete" at bounding box center [590, 561] width 27 height 11
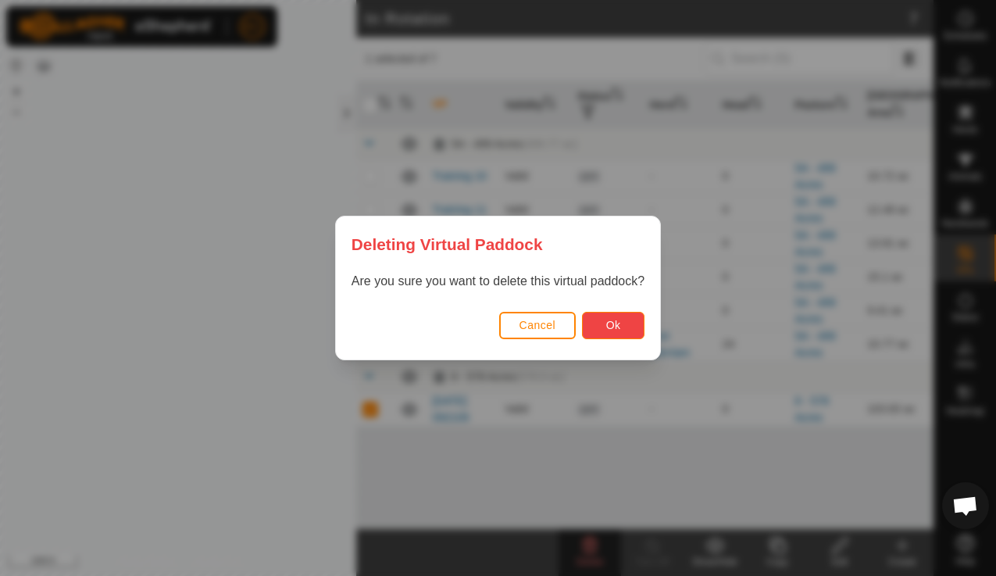
click at [611, 334] on button "Ok" at bounding box center [613, 325] width 63 height 27
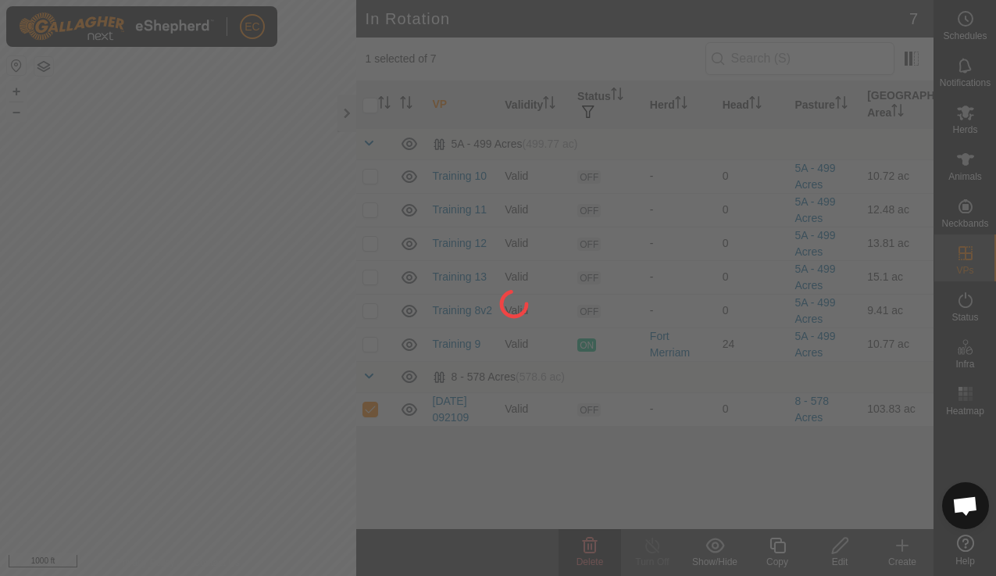
checkbox input "false"
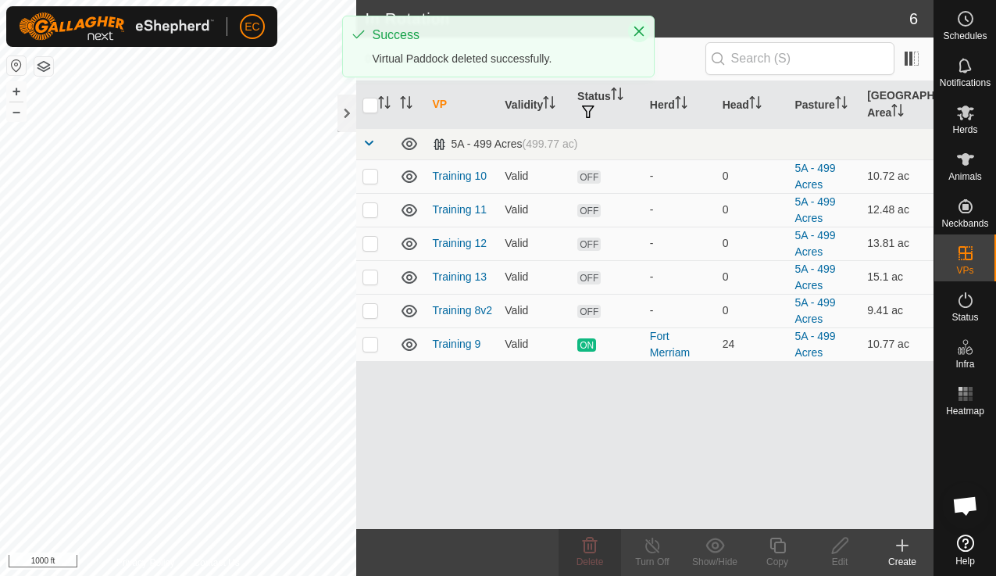
click at [641, 29] on icon "Close" at bounding box center [639, 32] width 10 height 10
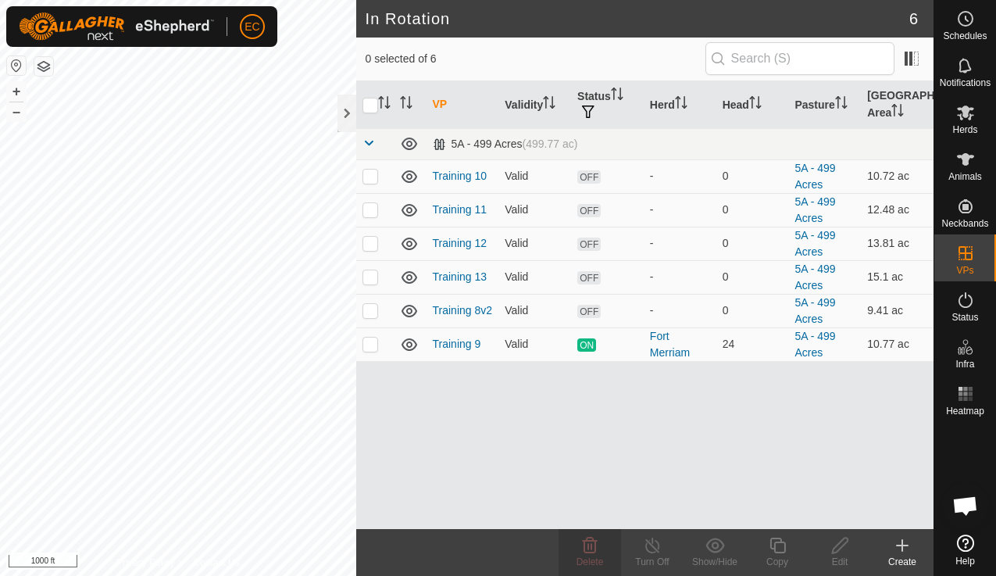
click at [253, 366] on div "EC Schedules Notifications Herds Animals Neckbands VPs Status Infra Heatmap Hel…" at bounding box center [498, 288] width 996 height 576
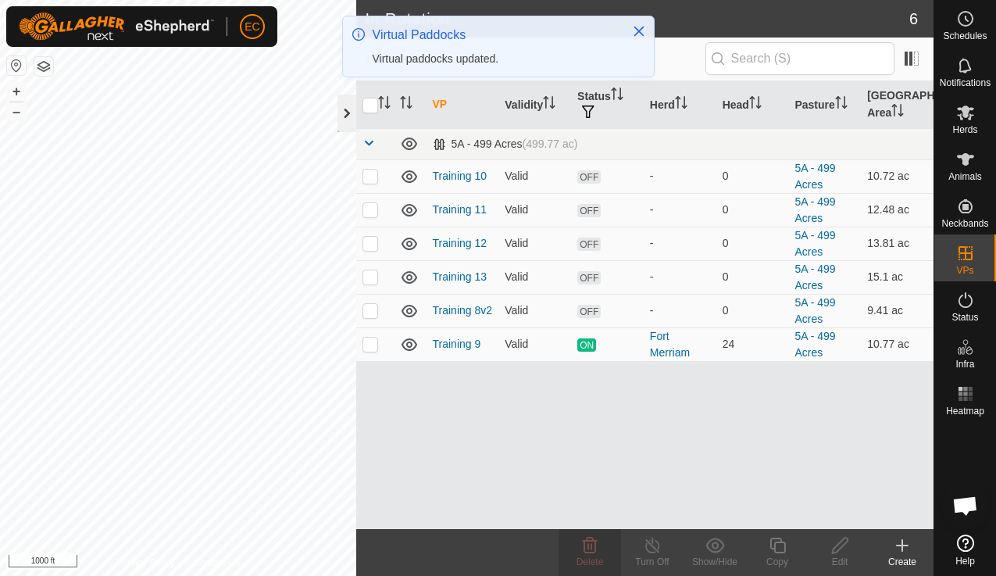
click at [339, 121] on div at bounding box center [347, 114] width 19 height 38
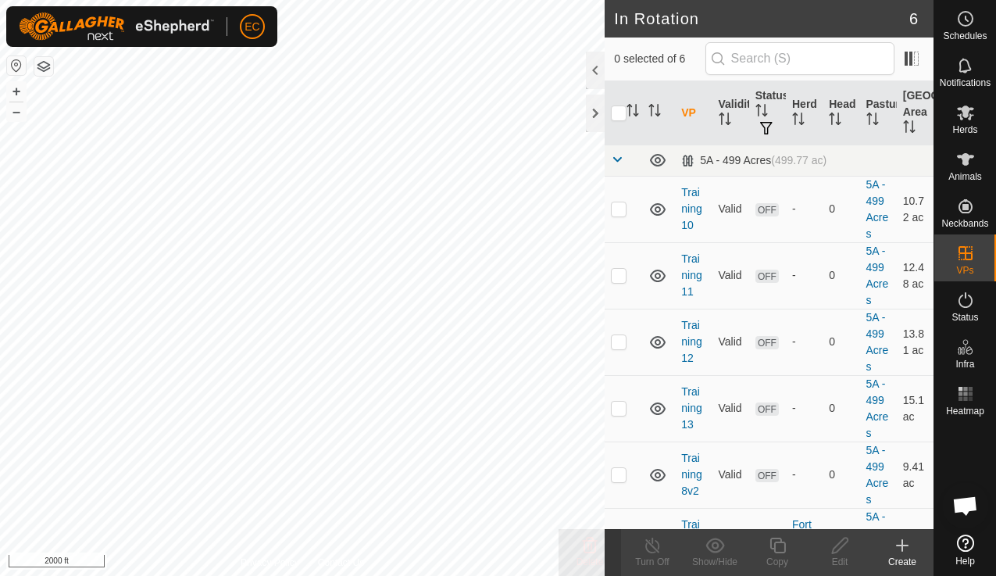
click at [37, 66] on button "button" at bounding box center [43, 66] width 19 height 19
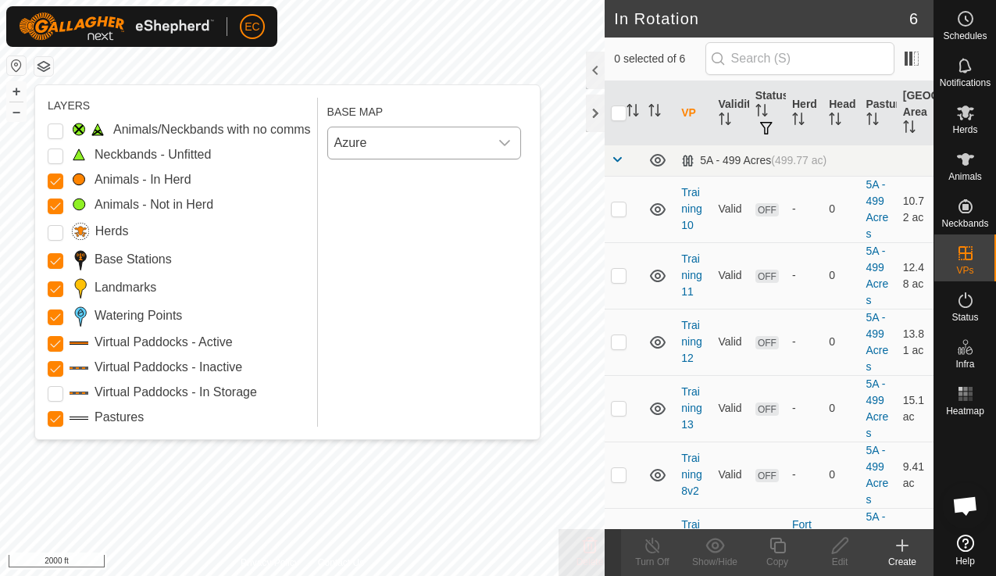
click at [381, 148] on span "Azure" at bounding box center [408, 142] width 161 height 31
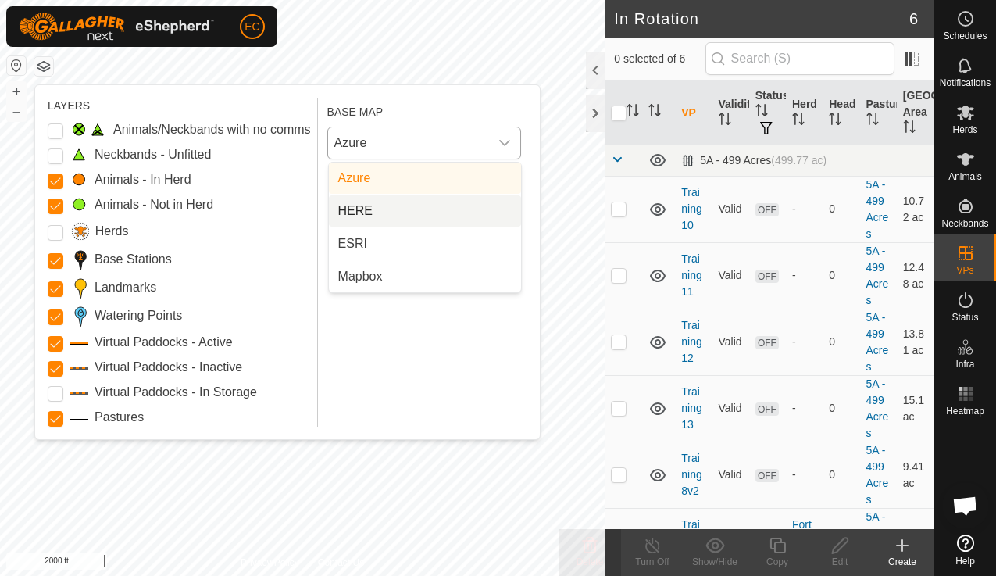
click at [380, 223] on li "HERE" at bounding box center [425, 210] width 192 height 31
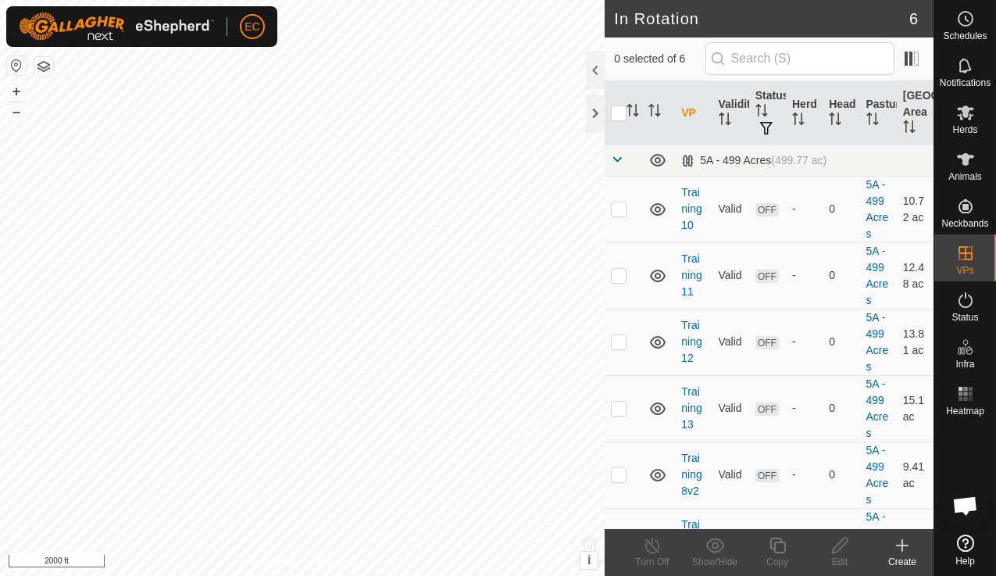
scroll to position [5712, 0]
click at [45, 70] on button "button" at bounding box center [43, 66] width 19 height 19
click at [39, 69] on button "button" at bounding box center [43, 66] width 19 height 19
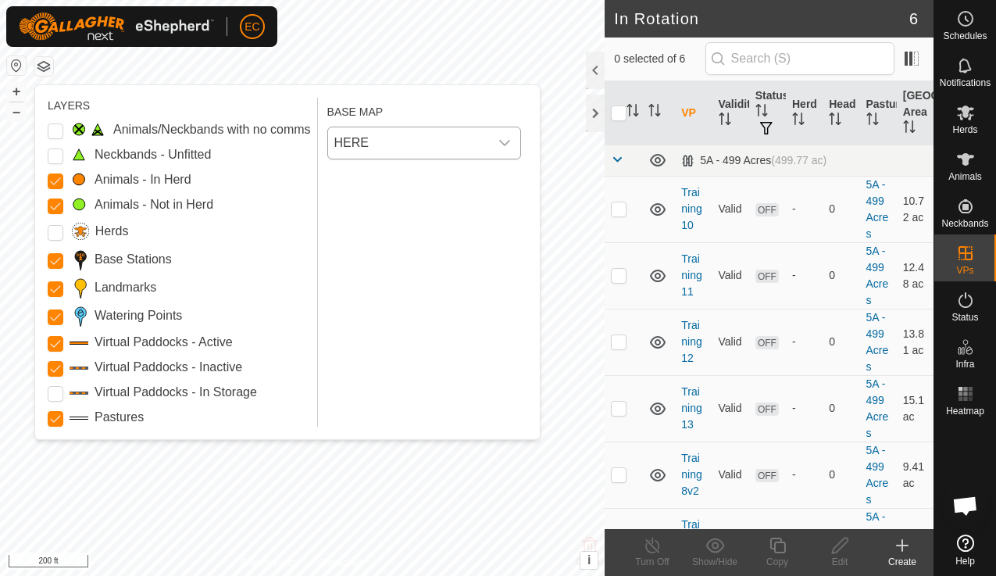
click at [417, 127] on p-select "HERE" at bounding box center [424, 143] width 194 height 33
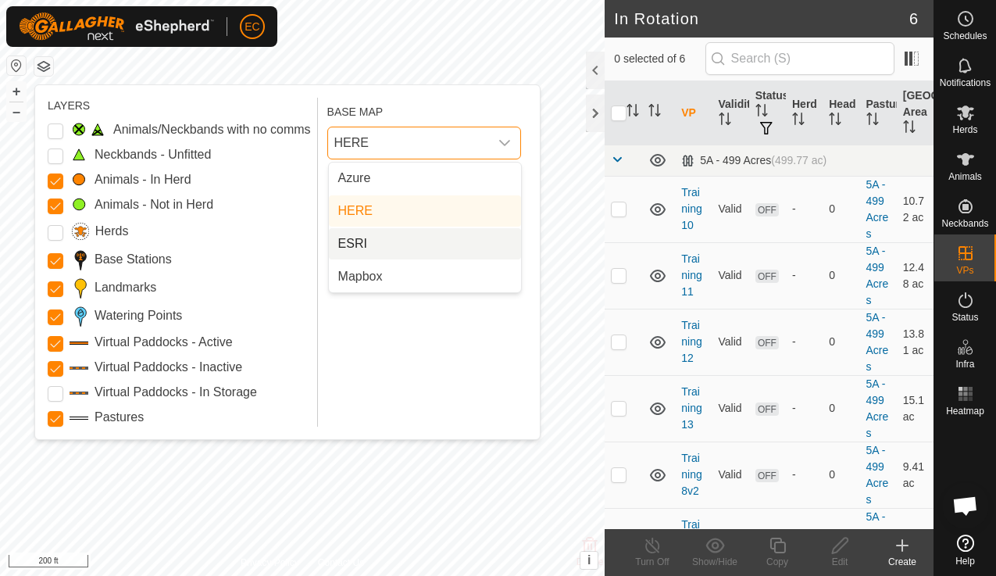
click at [413, 248] on li "ESRI" at bounding box center [425, 243] width 192 height 31
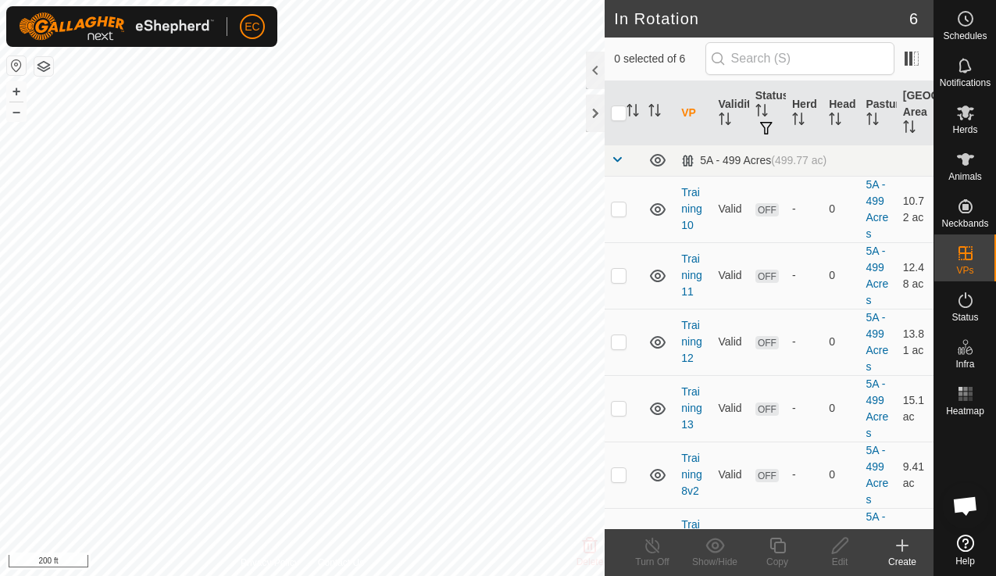
checkbox input "true"
click at [52, 64] on button "button" at bounding box center [43, 66] width 19 height 19
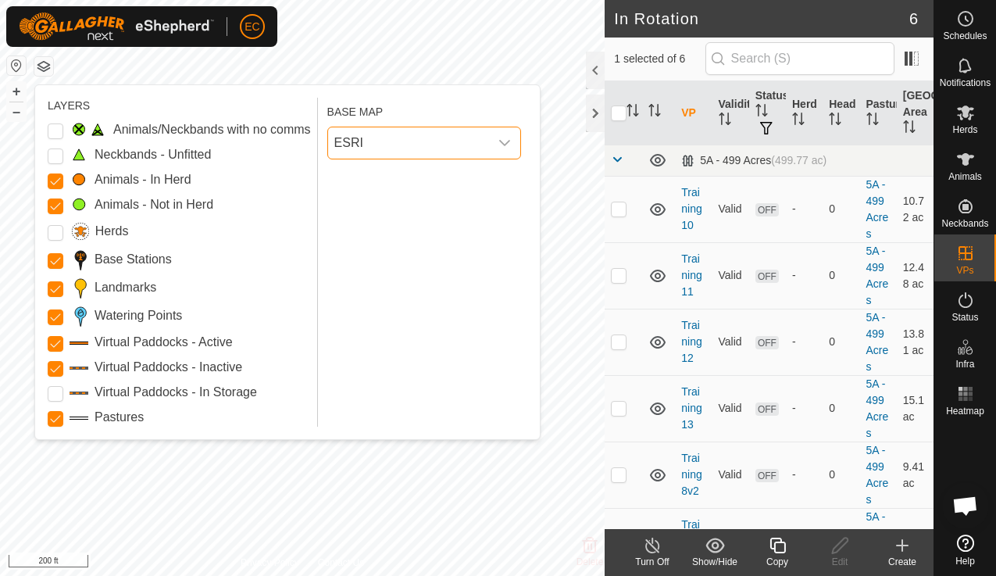
click at [388, 147] on span "ESRI" at bounding box center [408, 142] width 161 height 31
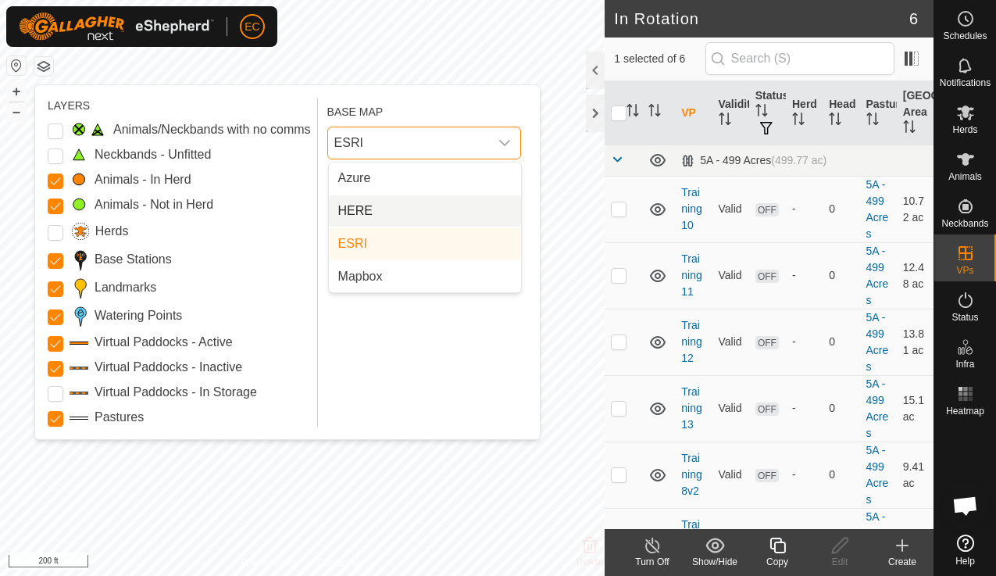
click at [387, 211] on li "HERE" at bounding box center [425, 210] width 192 height 31
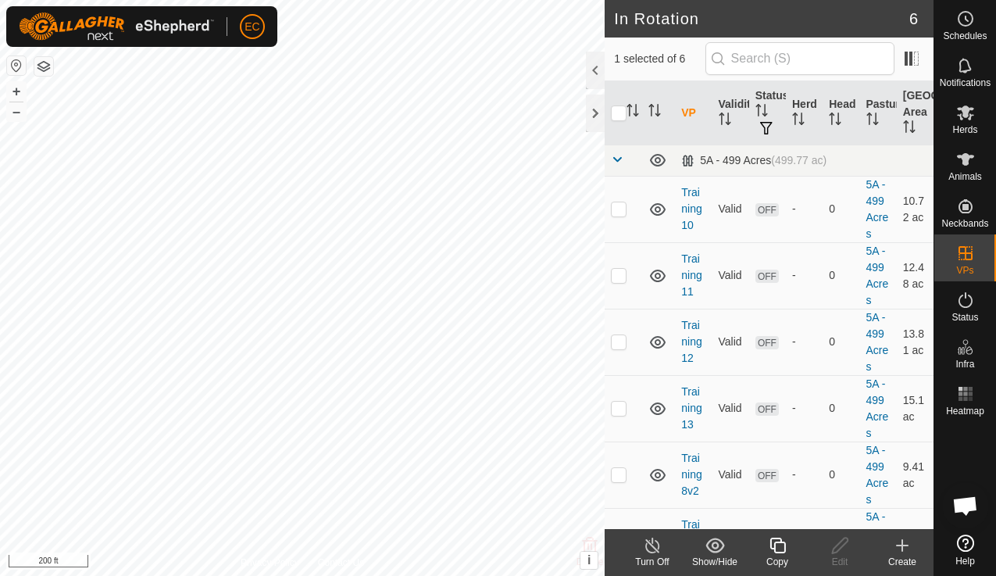
click at [45, 69] on button "button" at bounding box center [43, 66] width 19 height 19
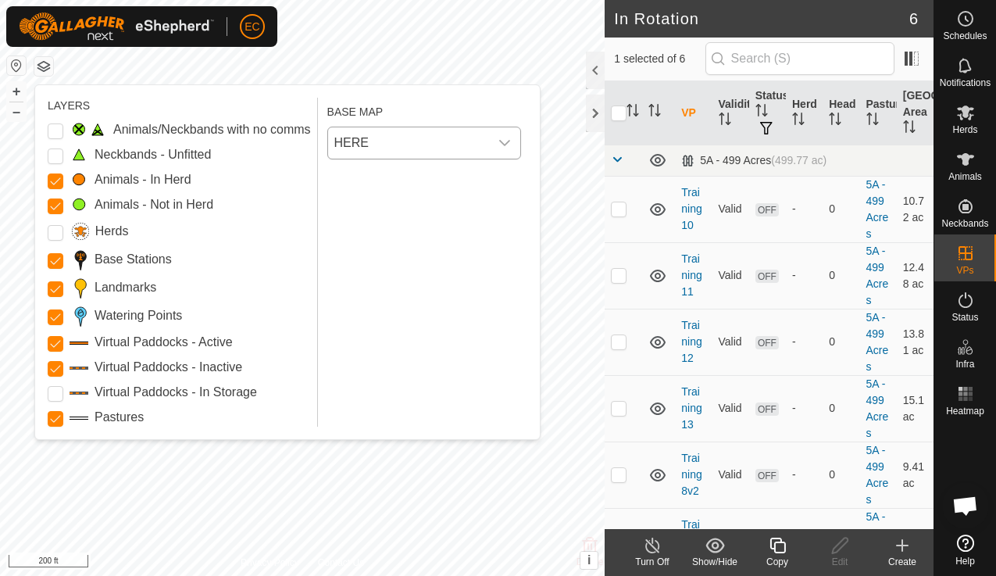
click at [370, 129] on span "HERE" at bounding box center [408, 142] width 161 height 31
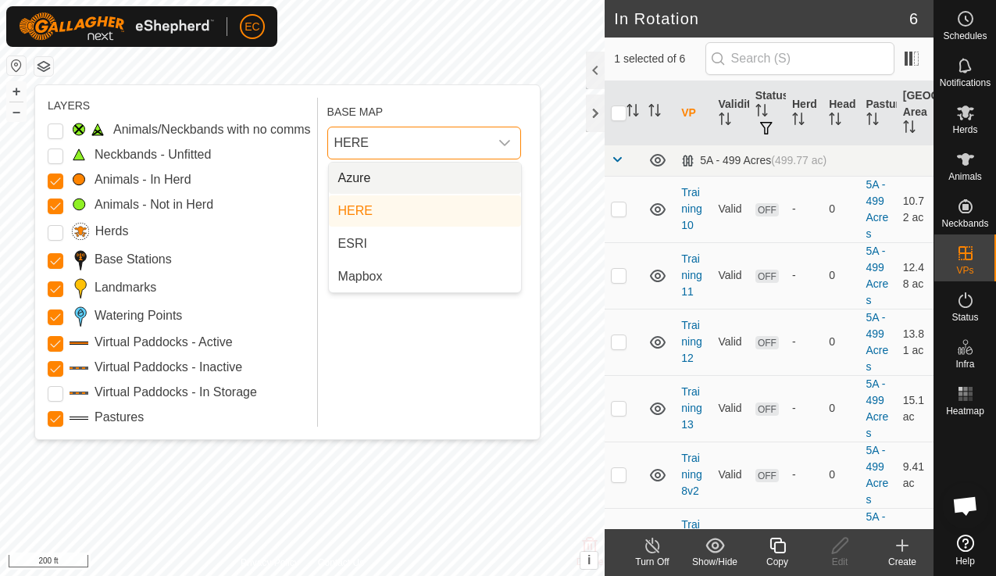
click at [389, 173] on li "Azure" at bounding box center [425, 178] width 192 height 31
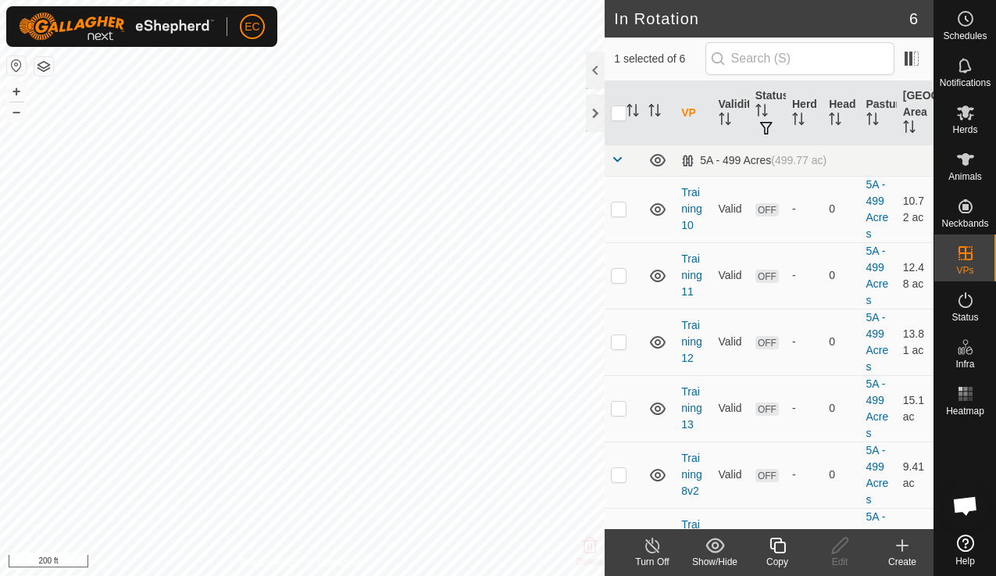
click at [48, 70] on button "button" at bounding box center [43, 66] width 19 height 19
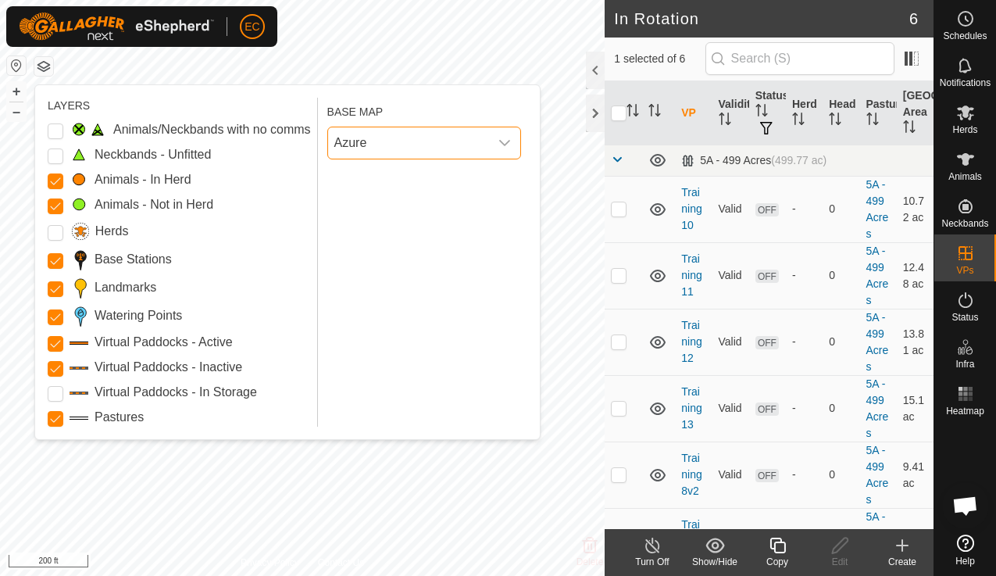
click at [370, 139] on span "Azure" at bounding box center [408, 142] width 161 height 31
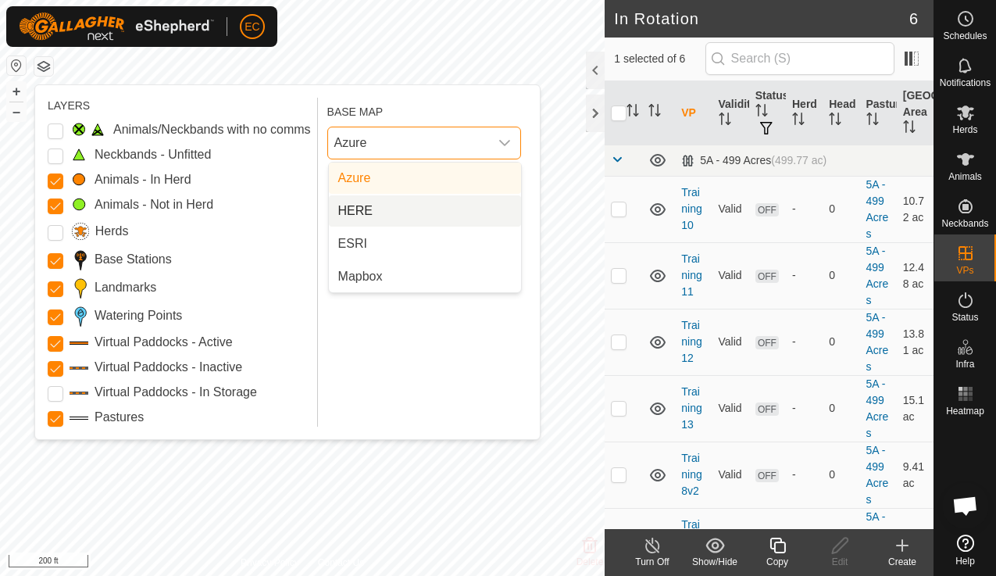
click at [377, 219] on li "HERE" at bounding box center [425, 210] width 192 height 31
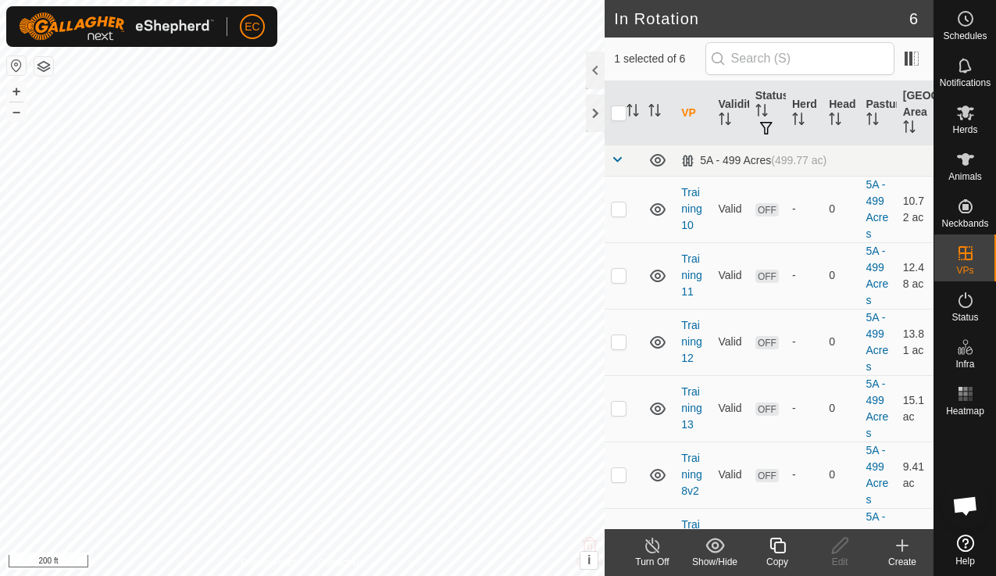
click at [43, 68] on button "button" at bounding box center [43, 66] width 19 height 19
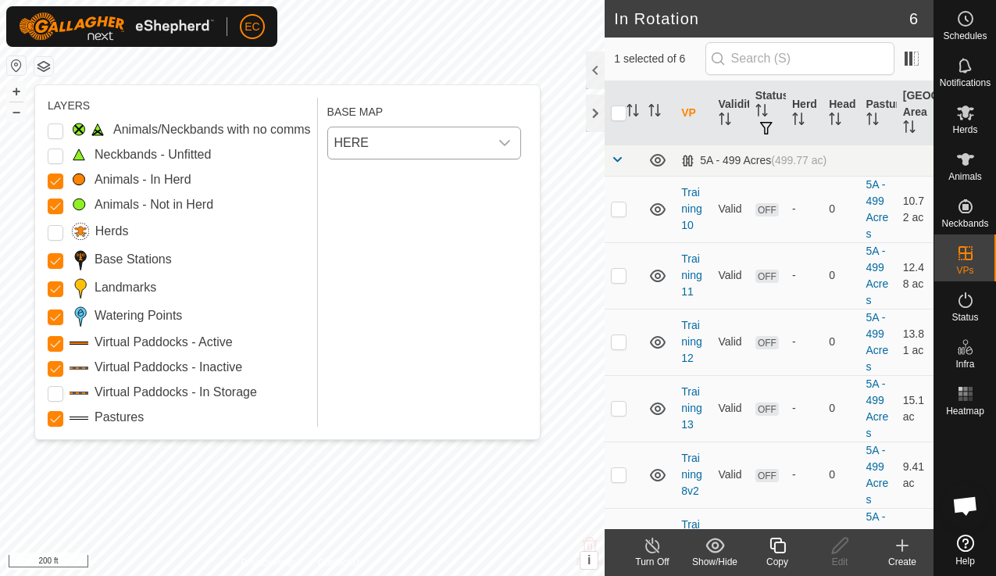
click at [408, 138] on span "HERE" at bounding box center [408, 142] width 161 height 31
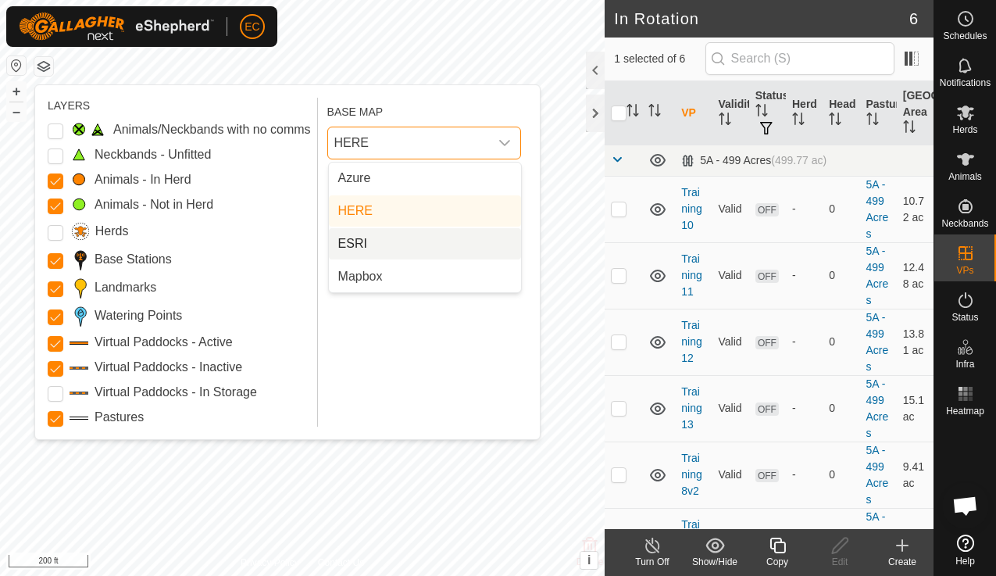
click at [405, 246] on li "ESRI" at bounding box center [425, 243] width 192 height 31
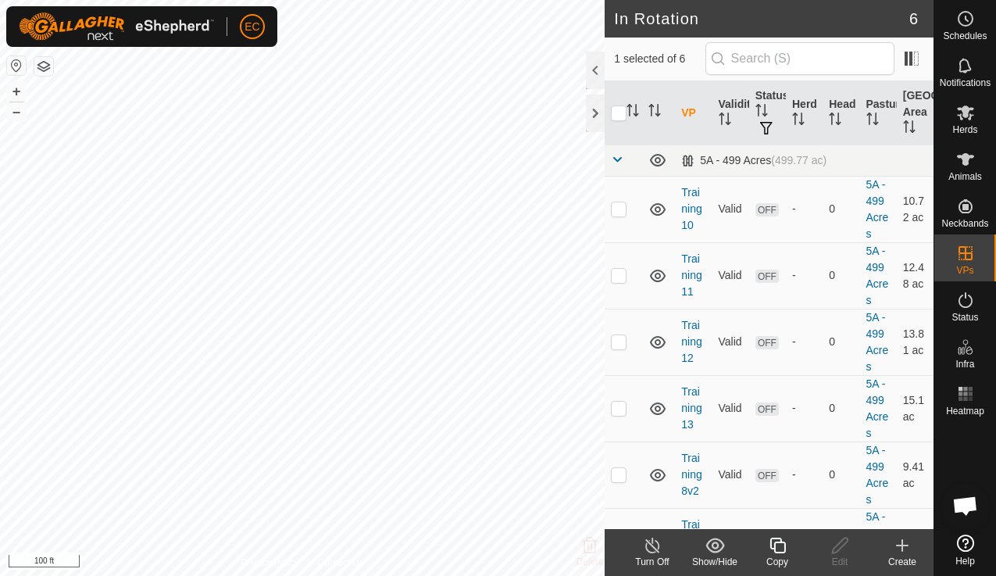
click at [45, 66] on button "button" at bounding box center [43, 66] width 19 height 19
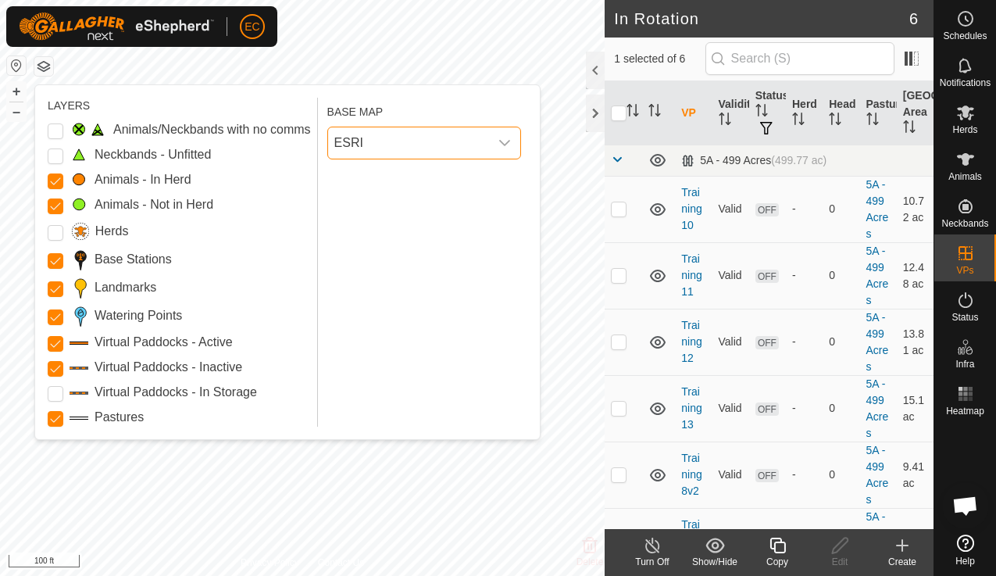
click at [448, 156] on span "ESRI" at bounding box center [408, 142] width 161 height 31
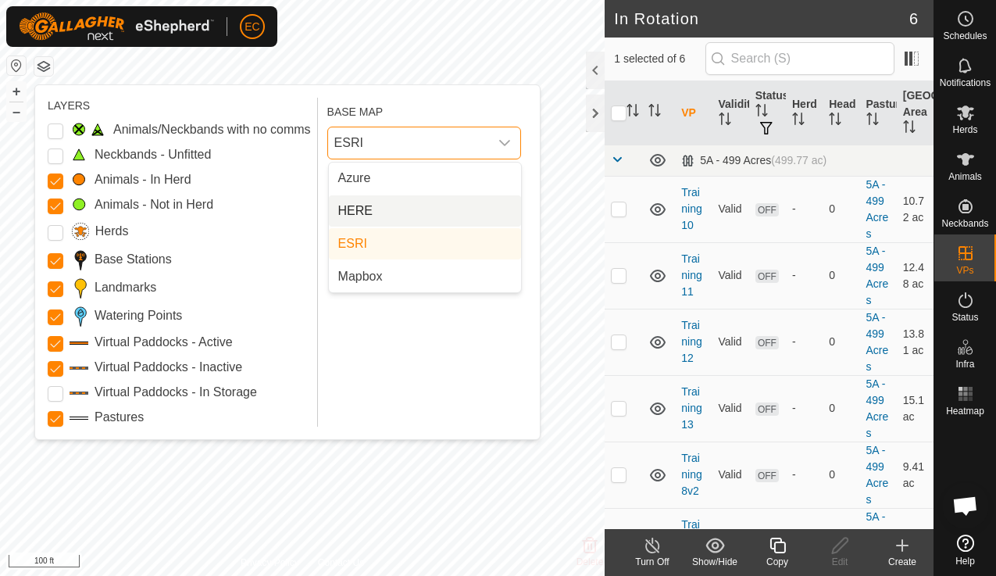
click at [434, 218] on li "HERE" at bounding box center [425, 210] width 192 height 31
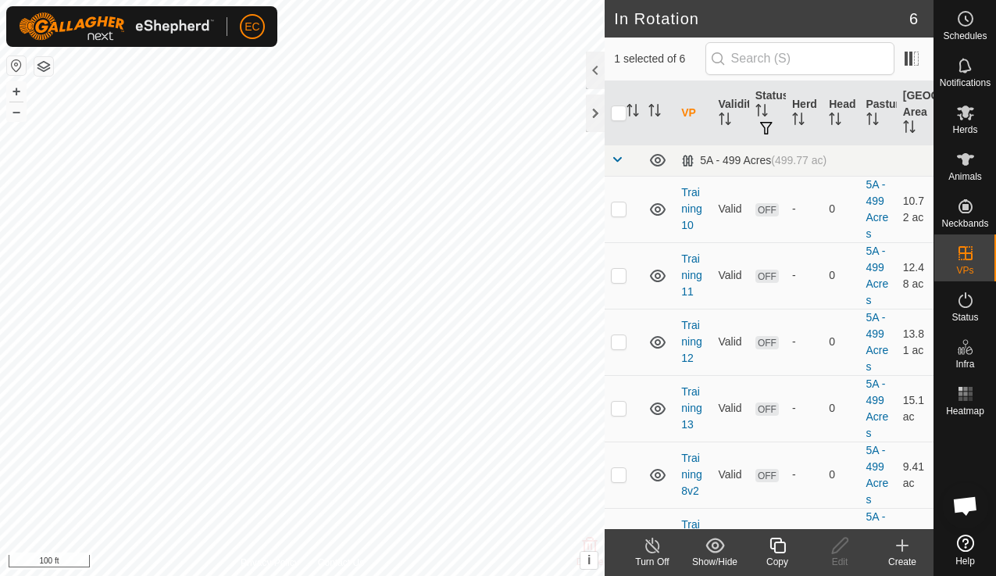
click at [48, 70] on button "button" at bounding box center [43, 66] width 19 height 19
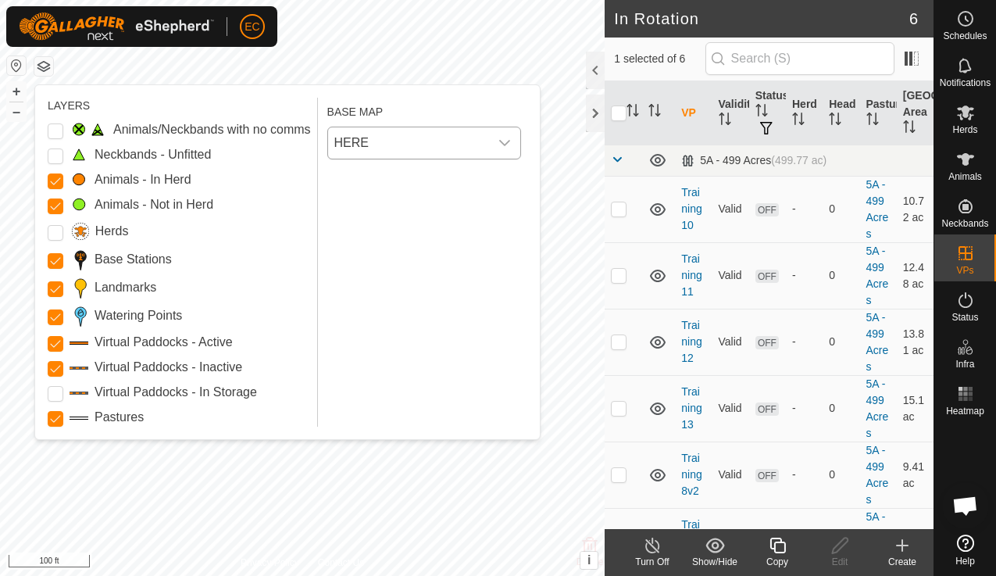
click at [371, 145] on span "HERE" at bounding box center [408, 142] width 161 height 31
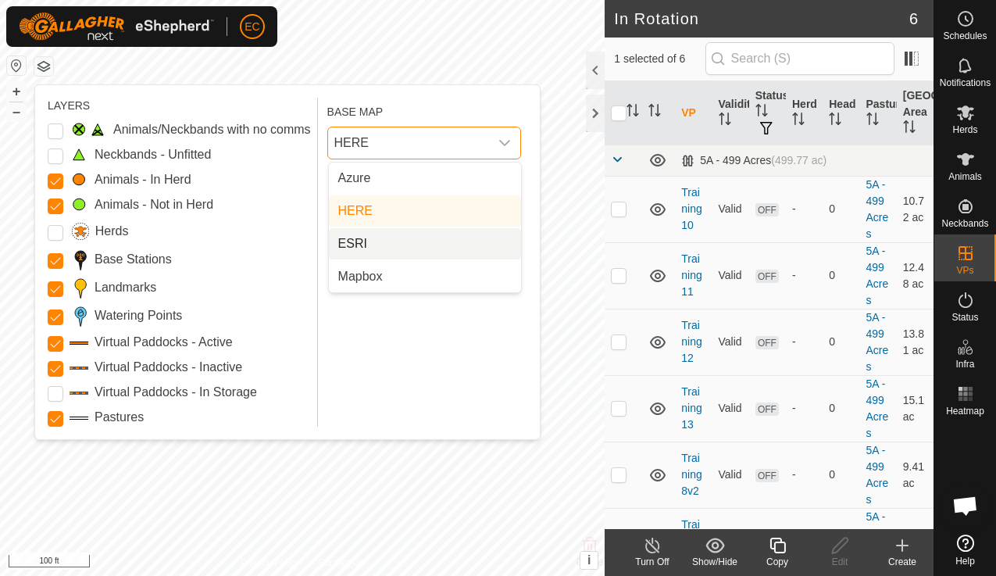
click at [382, 238] on li "ESRI" at bounding box center [425, 243] width 192 height 31
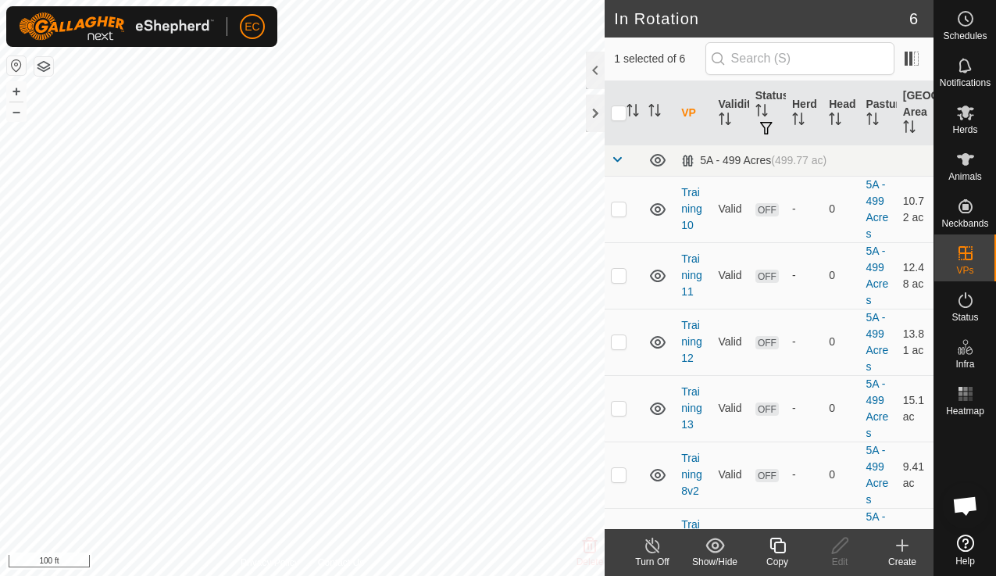
click at [51, 62] on button "button" at bounding box center [43, 66] width 19 height 19
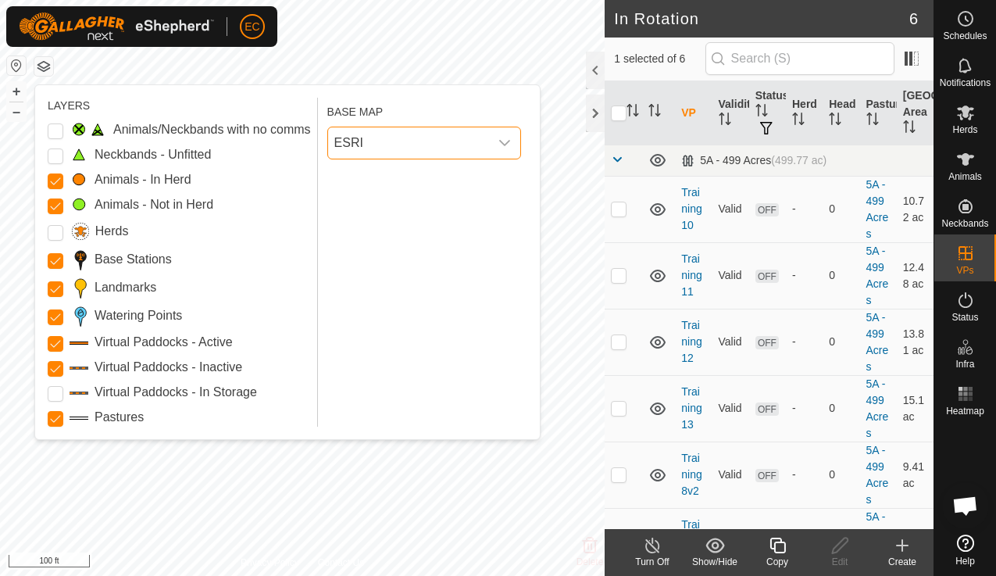
click at [394, 148] on span "ESRI" at bounding box center [408, 142] width 161 height 31
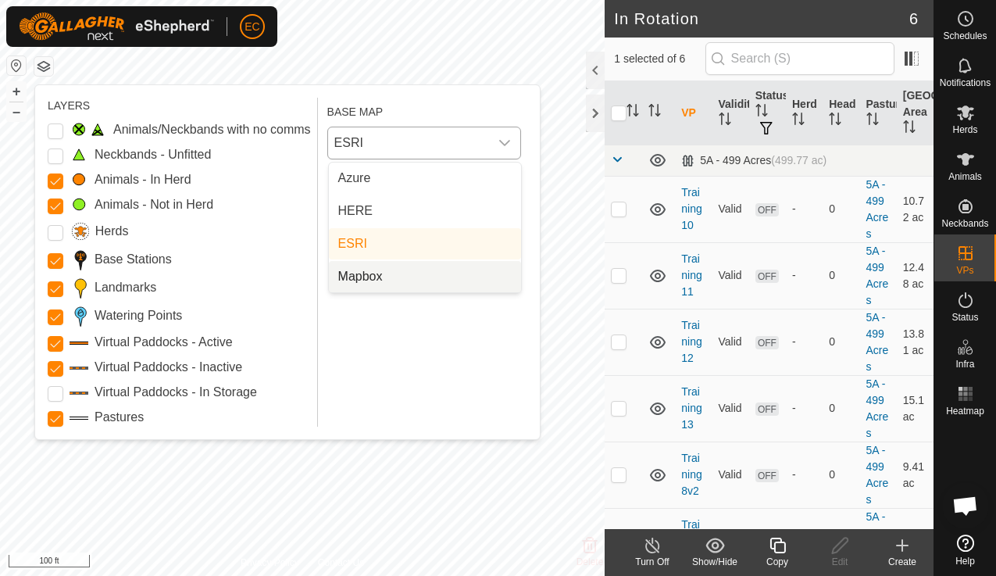
click at [382, 276] on li "Mapbox" at bounding box center [425, 276] width 192 height 31
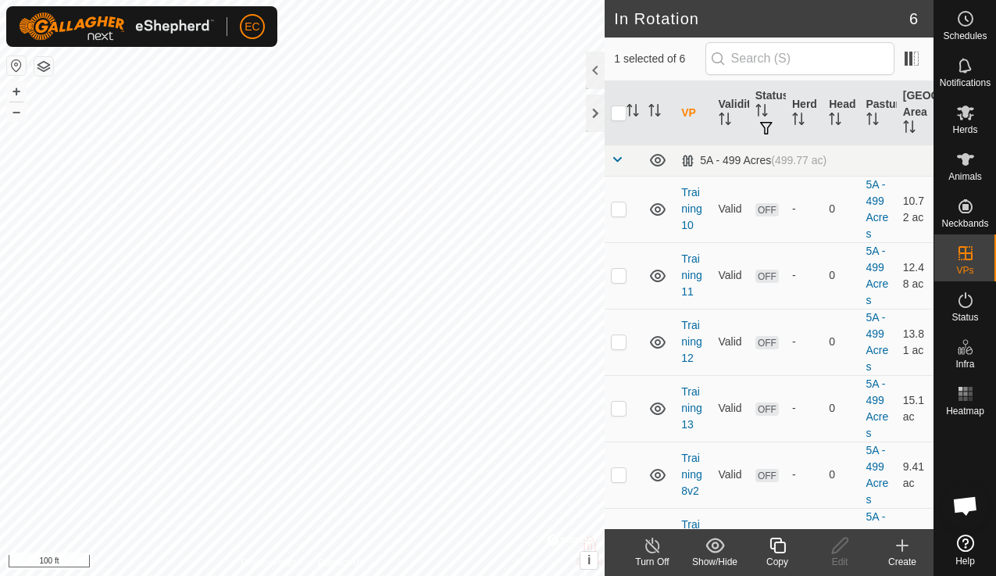
click at [49, 70] on button "button" at bounding box center [43, 66] width 19 height 19
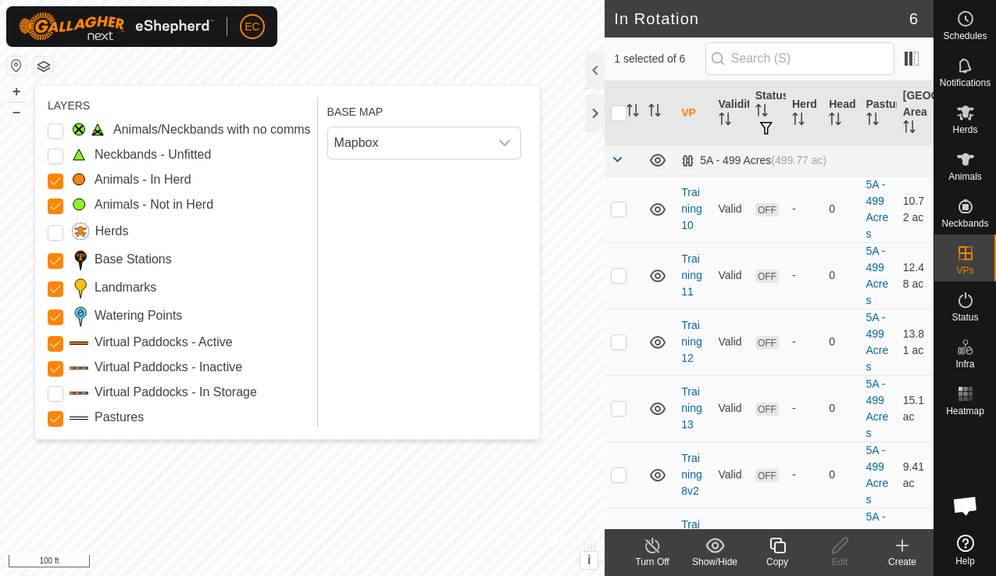
click at [370, 163] on div "Mapbox" at bounding box center [424, 142] width 206 height 45
click at [381, 146] on span "Mapbox" at bounding box center [408, 142] width 161 height 31
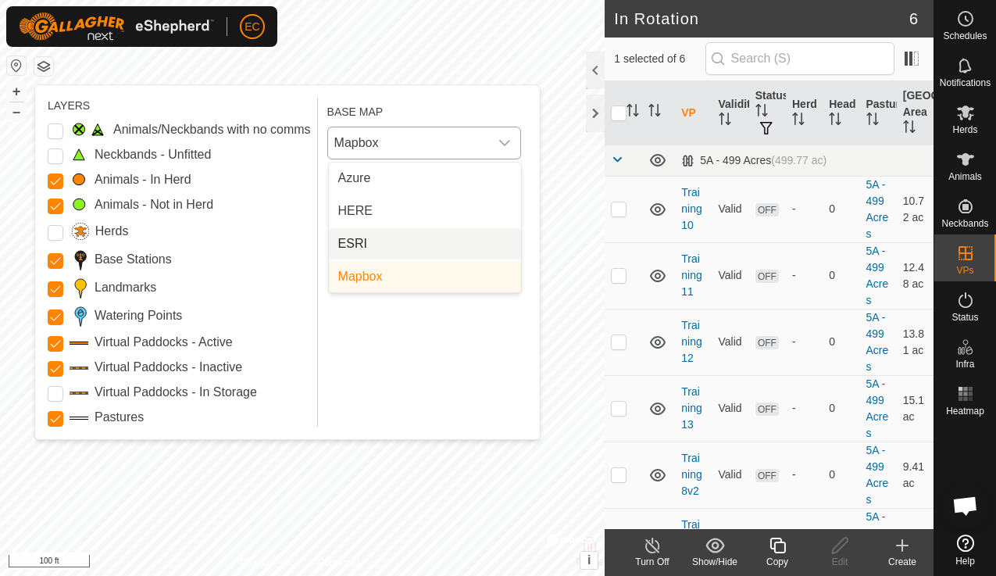
click at [377, 245] on li "ESRI" at bounding box center [425, 243] width 192 height 31
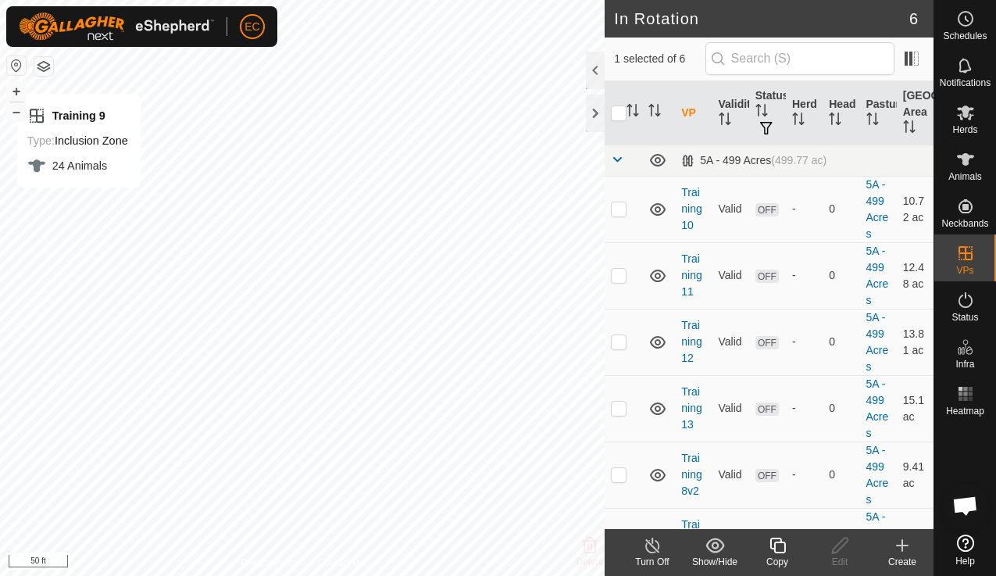
click at [37, 56] on div at bounding box center [43, 66] width 19 height 20
click at [43, 62] on button "button" at bounding box center [43, 66] width 19 height 19
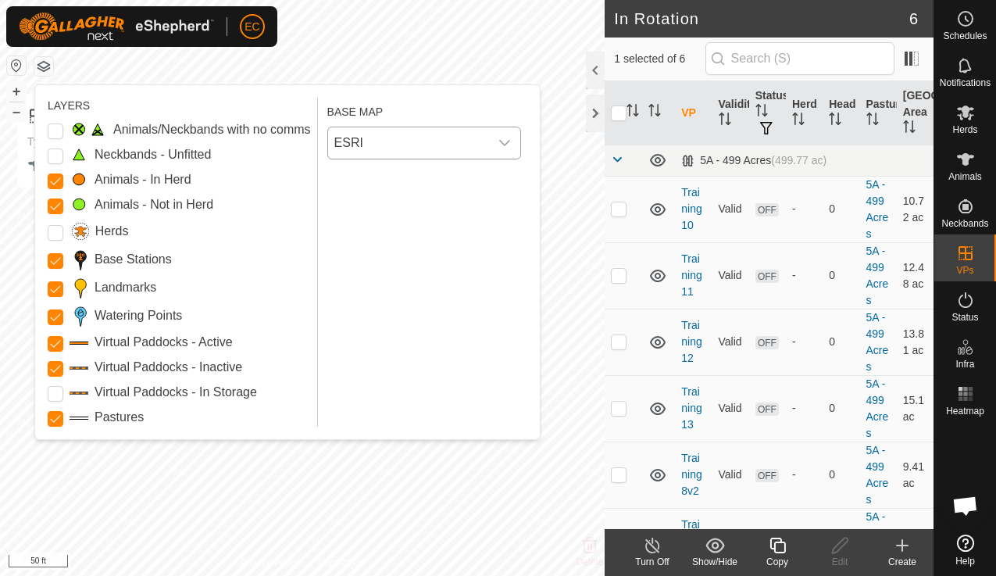
click at [379, 145] on span "ESRI" at bounding box center [408, 142] width 161 height 31
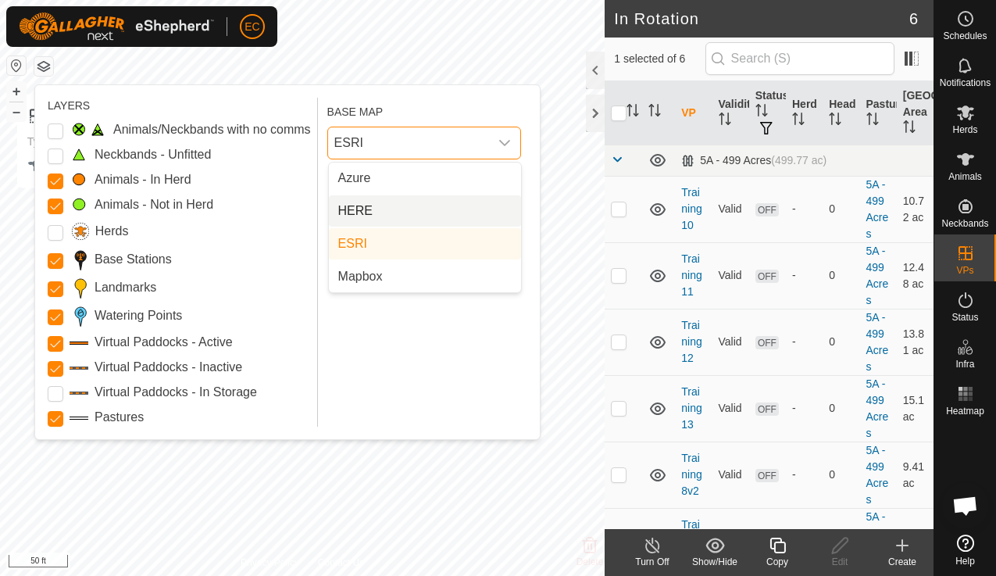
click at [379, 211] on li "HERE" at bounding box center [425, 210] width 192 height 31
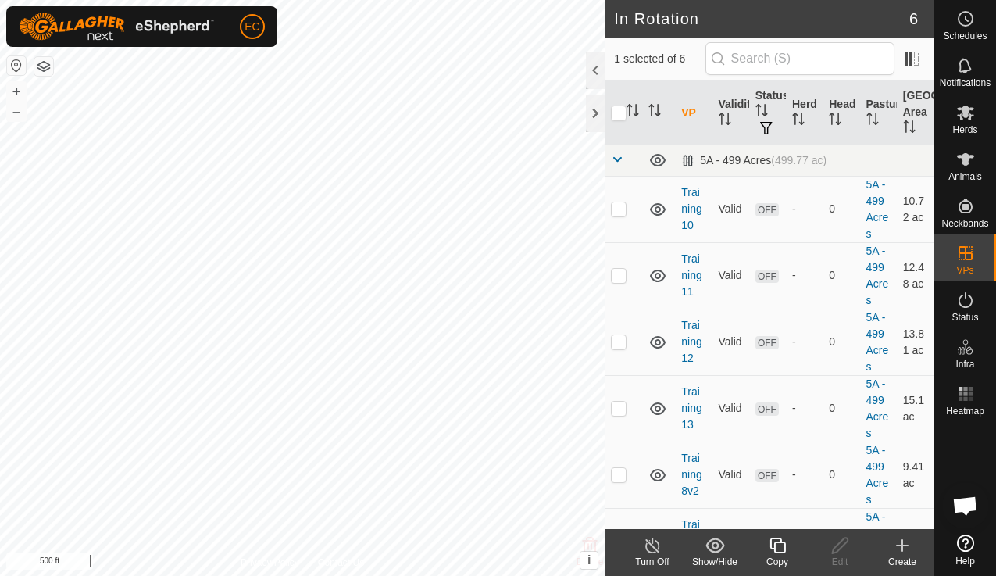
click at [41, 66] on button "button" at bounding box center [43, 66] width 19 height 19
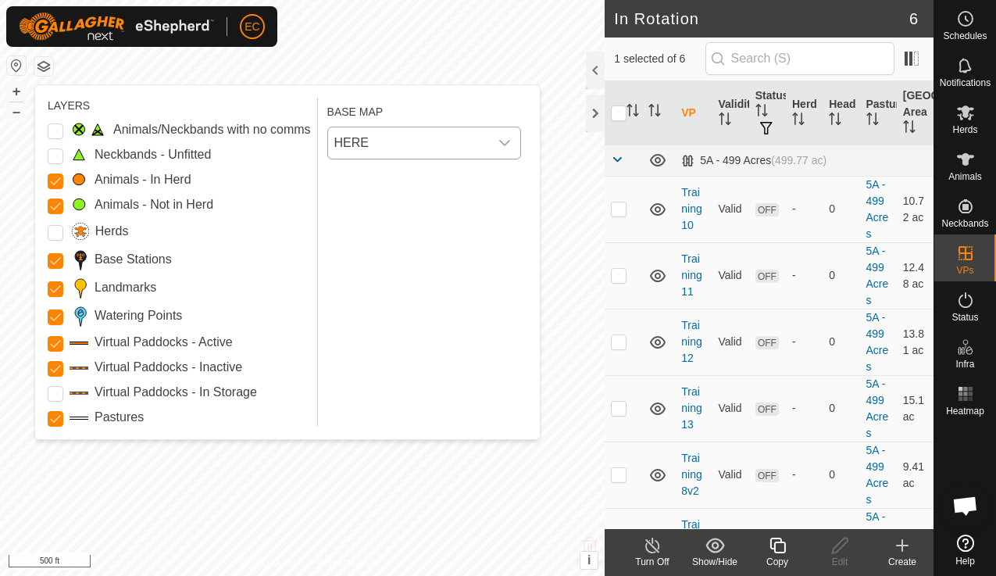
click at [387, 138] on span "HERE" at bounding box center [408, 142] width 161 height 31
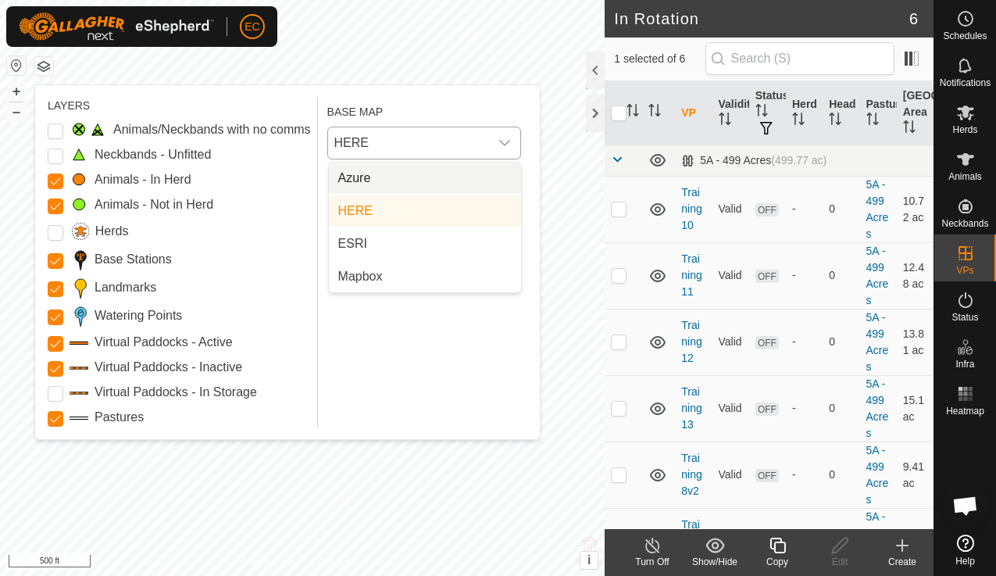
click at [381, 177] on li "Azure" at bounding box center [425, 178] width 192 height 31
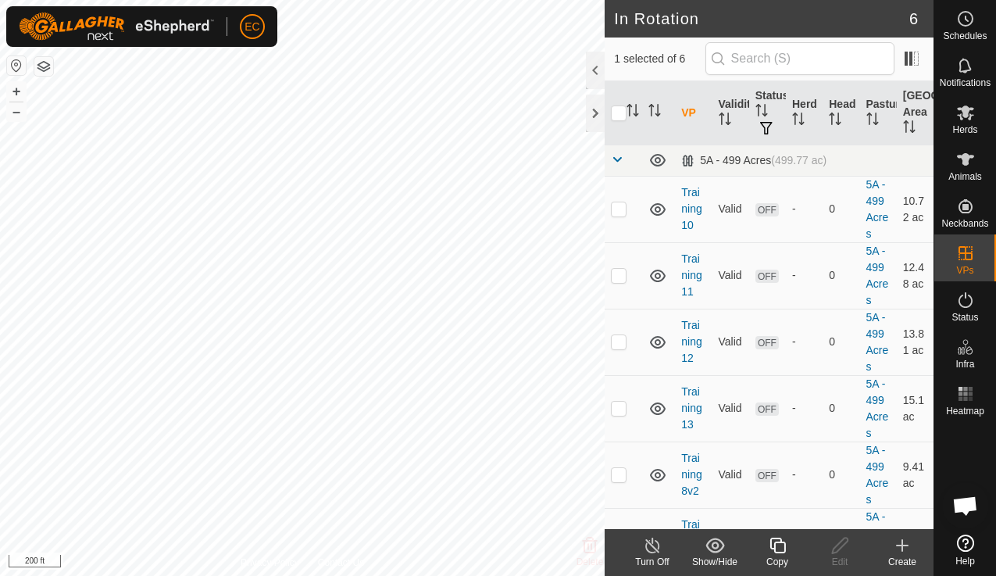
click at [52, 71] on button "button" at bounding box center [43, 66] width 19 height 19
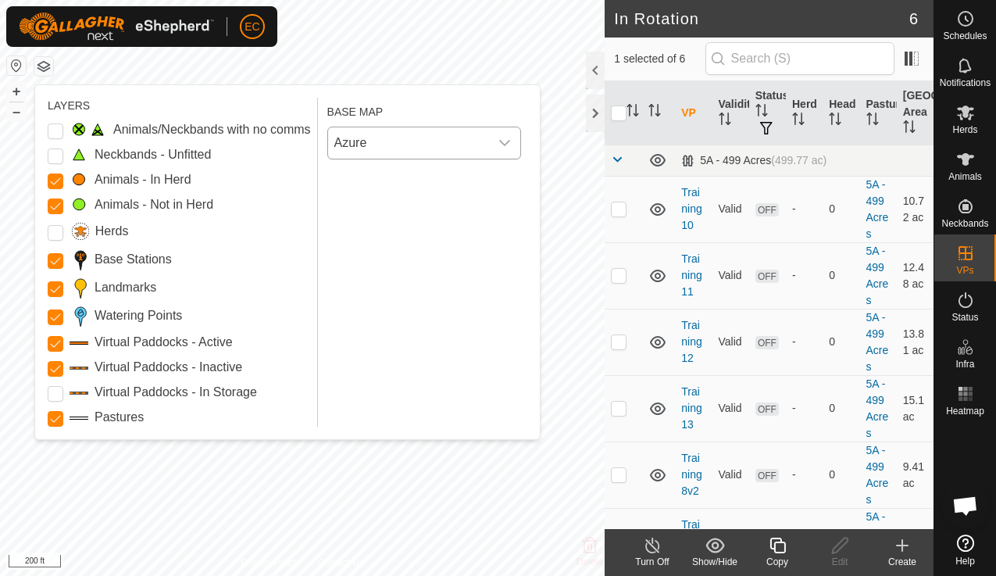
click at [379, 142] on span "Azure" at bounding box center [408, 142] width 161 height 31
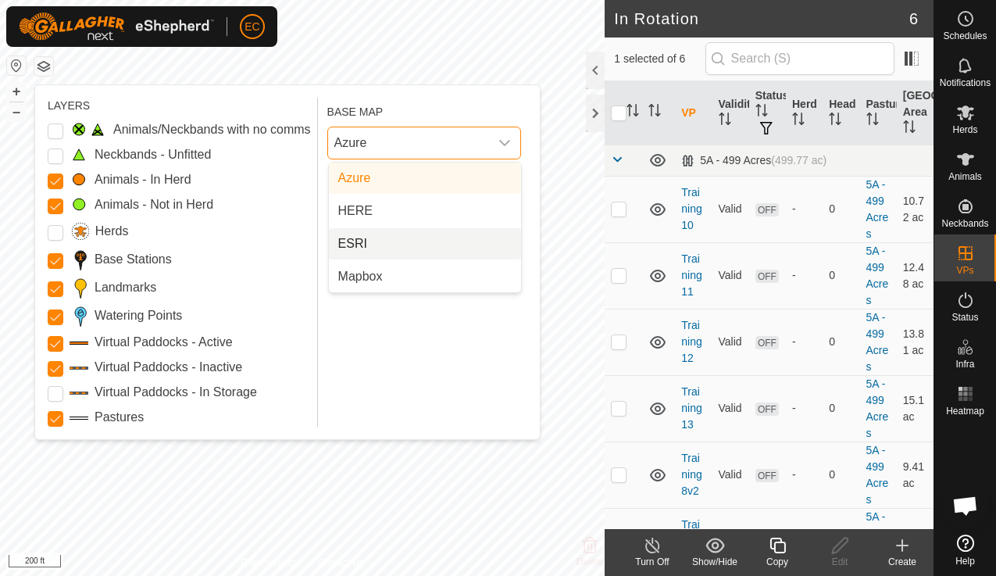
click at [374, 241] on li "ESRI" at bounding box center [425, 243] width 192 height 31
